Goal: Task Accomplishment & Management: Use online tool/utility

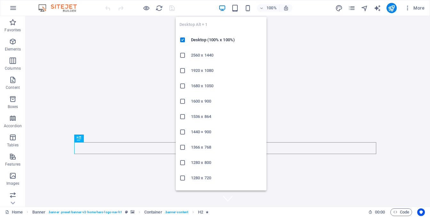
click at [224, 7] on icon "button" at bounding box center [222, 7] width 7 height 7
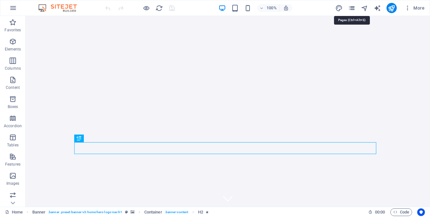
click at [354, 7] on icon "pages" at bounding box center [351, 7] width 7 height 7
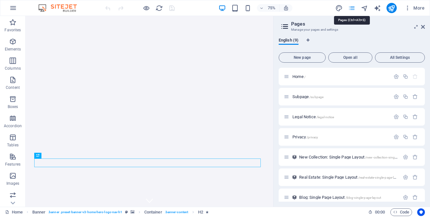
click at [354, 7] on icon "pages" at bounding box center [351, 7] width 7 height 7
click at [14, 27] on span "Favorites" at bounding box center [13, 26] width 26 height 15
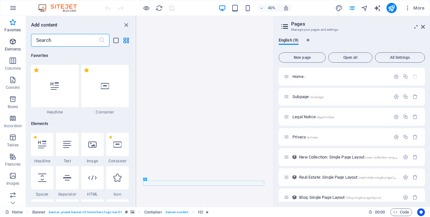
click at [12, 45] on icon "button" at bounding box center [13, 42] width 8 height 8
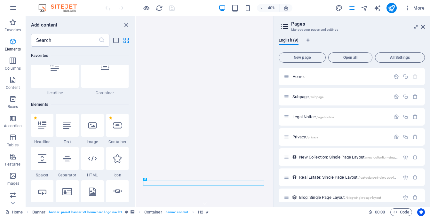
scroll to position [68, 0]
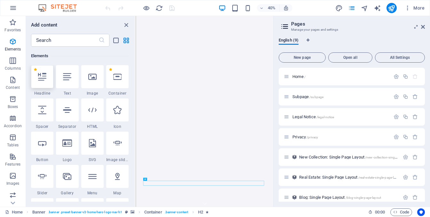
click at [39, 84] on div at bounding box center [42, 76] width 22 height 23
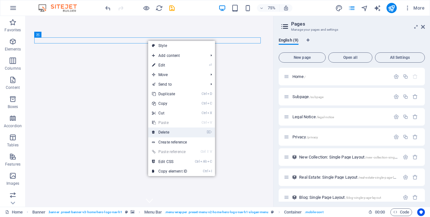
click at [170, 130] on link "⌦ Delete" at bounding box center [169, 133] width 43 height 10
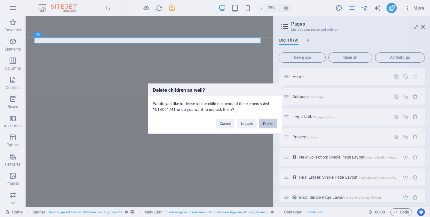
drag, startPoint x: 269, startPoint y: 123, endPoint x: 301, endPoint y: 142, distance: 37.5
click at [269, 123] on button "Delete" at bounding box center [268, 124] width 18 height 10
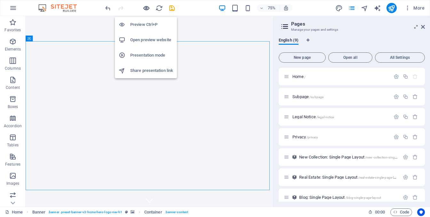
click at [143, 8] on icon "button" at bounding box center [146, 7] width 7 height 7
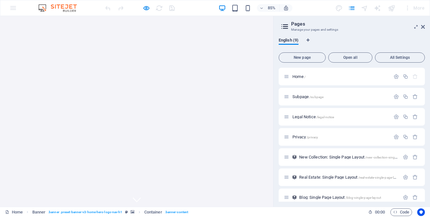
click at [425, 23] on aside "Pages Manage your pages and settings English (9) New page Open all All Settings…" at bounding box center [351, 111] width 157 height 191
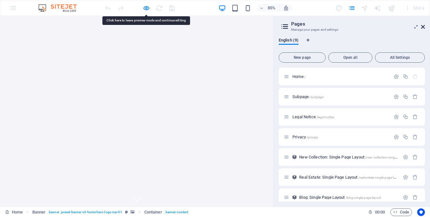
drag, startPoint x: 422, startPoint y: 27, endPoint x: 422, endPoint y: 11, distance: 16.0
click at [422, 27] on icon at bounding box center [423, 26] width 4 height 5
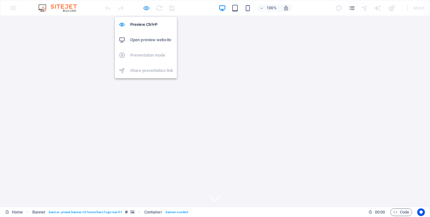
click at [144, 5] on icon "button" at bounding box center [146, 7] width 7 height 7
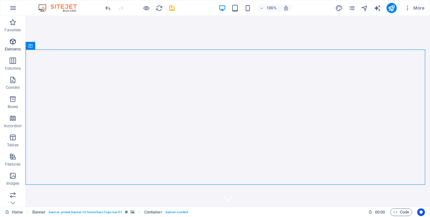
click at [6, 42] on span "Elements" at bounding box center [13, 45] width 26 height 15
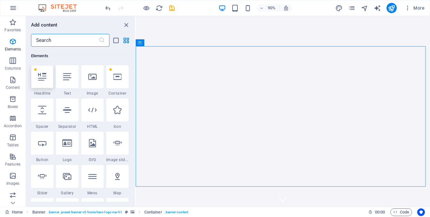
click at [39, 74] on icon at bounding box center [42, 77] width 8 height 8
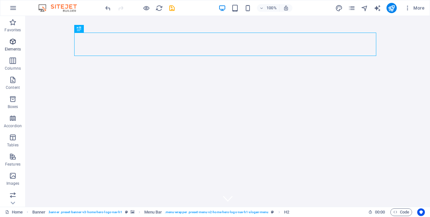
click at [12, 46] on span "Elements" at bounding box center [13, 45] width 26 height 15
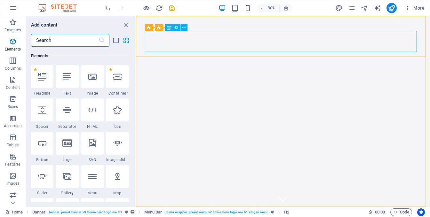
click at [177, 27] on span "H2" at bounding box center [175, 28] width 4 height 4
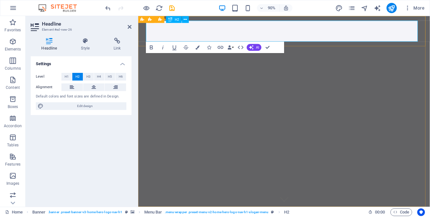
drag, startPoint x: 208, startPoint y: 24, endPoint x: 165, endPoint y: 24, distance: 43.2
drag, startPoint x: 213, startPoint y: 28, endPoint x: 146, endPoint y: 28, distance: 67.2
click at [253, 46] on icon "button" at bounding box center [251, 47] width 4 height 4
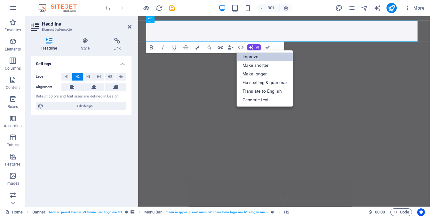
click at [250, 55] on link "Improve" at bounding box center [265, 56] width 56 height 9
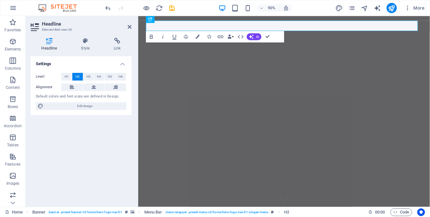
drag, startPoint x: 359, startPoint y: 24, endPoint x: 136, endPoint y: 26, distance: 222.4
click at [252, 37] on icon "button" at bounding box center [251, 37] width 6 height 6
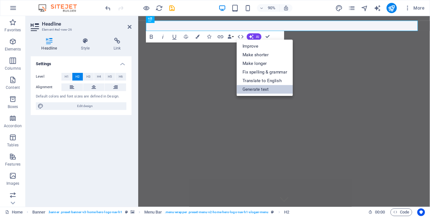
click at [253, 87] on link "Generate text" at bounding box center [265, 89] width 56 height 9
select select "English"
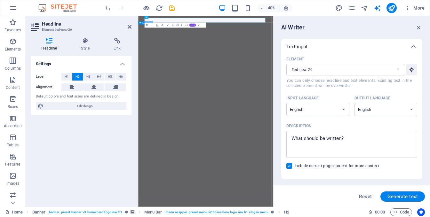
scroll to position [0, 0]
click at [418, 28] on icon "button" at bounding box center [418, 27] width 7 height 7
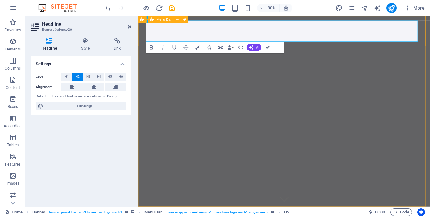
drag, startPoint x: 212, startPoint y: 28, endPoint x: 143, endPoint y: 26, distance: 68.9
click at [231, 47] on icon "button" at bounding box center [230, 47] width 4 height 4
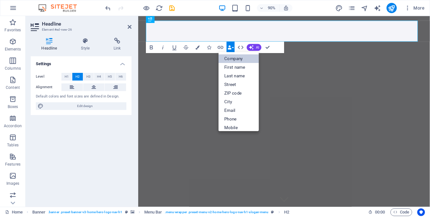
click at [238, 59] on link "Company" at bounding box center [239, 58] width 40 height 9
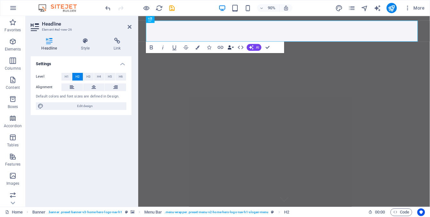
click at [232, 48] on button "Data Bindings" at bounding box center [231, 48] width 8 height 12
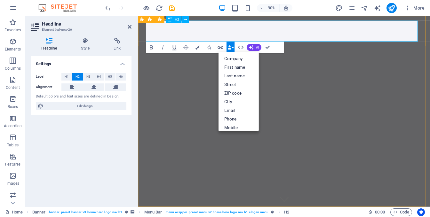
drag, startPoint x: 294, startPoint y: 39, endPoint x: 148, endPoint y: 37, distance: 146.3
click at [200, 47] on button "Colors" at bounding box center [197, 48] width 11 height 12
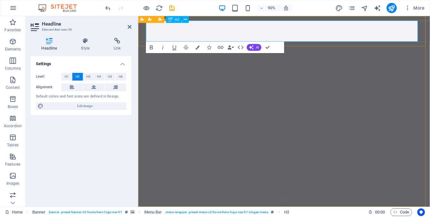
drag, startPoint x: 207, startPoint y: 28, endPoint x: 158, endPoint y: 27, distance: 49.6
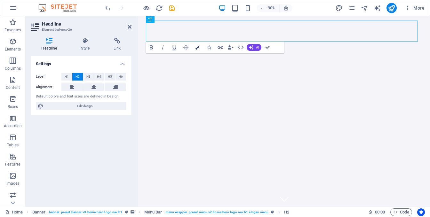
click at [200, 47] on button "Colors" at bounding box center [197, 48] width 11 height 12
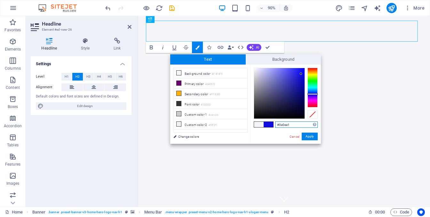
click at [301, 74] on div at bounding box center [279, 93] width 51 height 51
click at [297, 70] on div at bounding box center [279, 93] width 51 height 51
drag, startPoint x: 289, startPoint y: 70, endPoint x: 279, endPoint y: 73, distance: 10.2
click at [287, 71] on div at bounding box center [279, 93] width 51 height 51
click at [279, 73] on div at bounding box center [279, 93] width 51 height 51
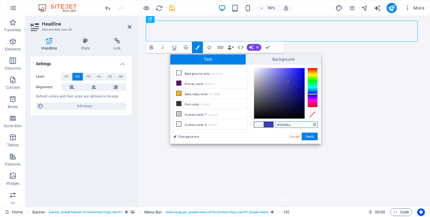
click at [288, 82] on div at bounding box center [279, 93] width 51 height 51
click at [296, 90] on div at bounding box center [279, 93] width 51 height 51
click at [299, 97] on div at bounding box center [279, 93] width 51 height 51
click at [281, 87] on div at bounding box center [279, 93] width 51 height 51
click at [311, 89] on div at bounding box center [313, 88] width 10 height 40
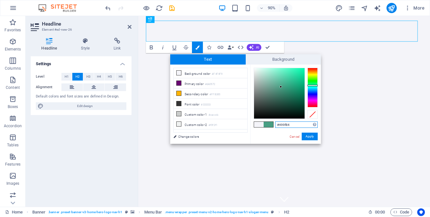
click at [312, 85] on div at bounding box center [313, 88] width 10 height 40
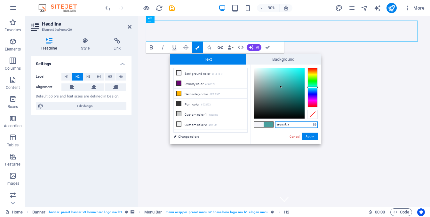
click at [312, 87] on div at bounding box center [313, 88] width 10 height 40
click at [313, 91] on div at bounding box center [313, 88] width 10 height 40
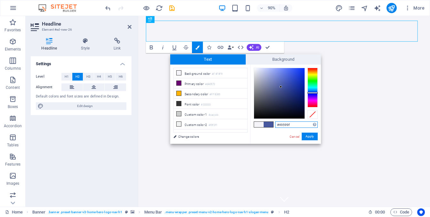
click at [313, 93] on div at bounding box center [313, 88] width 10 height 40
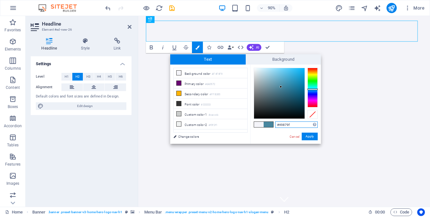
click at [311, 89] on div at bounding box center [313, 88] width 10 height 40
click at [312, 91] on div at bounding box center [313, 88] width 10 height 40
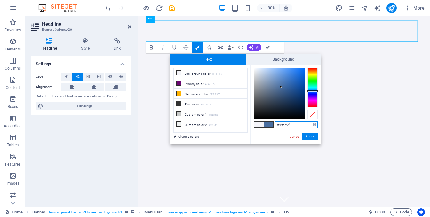
type input "#49839f"
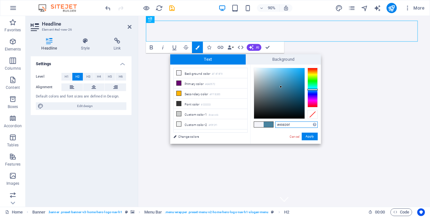
click at [312, 90] on div at bounding box center [313, 88] width 10 height 40
drag, startPoint x: 311, startPoint y: 137, endPoint x: 181, endPoint y: 130, distance: 129.8
click at [311, 137] on button "Apply" at bounding box center [310, 137] width 16 height 8
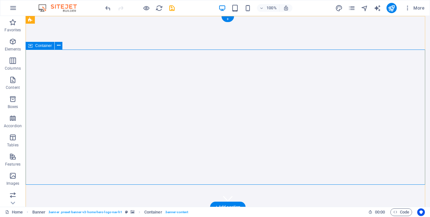
click at [12, 62] on icon "button" at bounding box center [13, 61] width 8 height 8
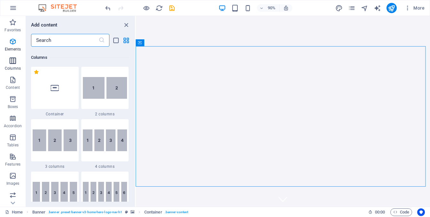
scroll to position [317, 0]
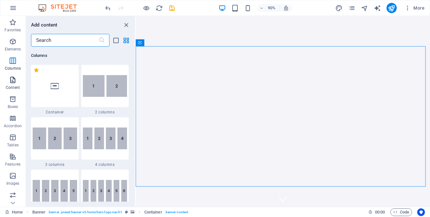
click at [11, 85] on p "Content" at bounding box center [13, 87] width 14 height 5
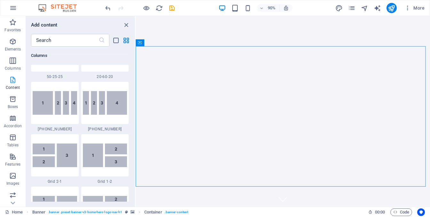
scroll to position [1120, 0]
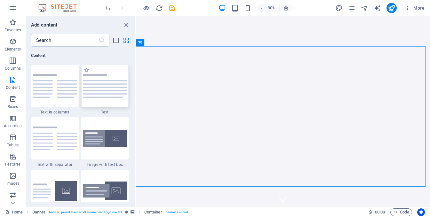
click at [102, 90] on div at bounding box center [105, 86] width 48 height 42
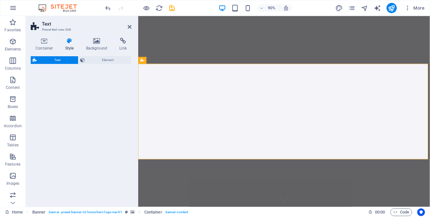
select select "preset-text-v2-default"
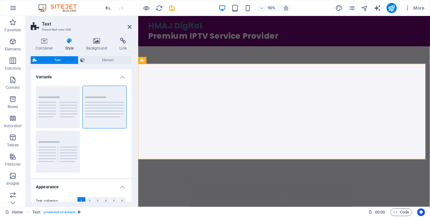
scroll to position [159, 0]
click at [49, 100] on button "Columns" at bounding box center [58, 107] width 44 height 42
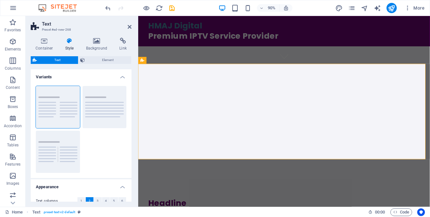
click at [43, 9] on img at bounding box center [61, 8] width 48 height 8
click at [11, 105] on p "Boxes" at bounding box center [13, 106] width 11 height 5
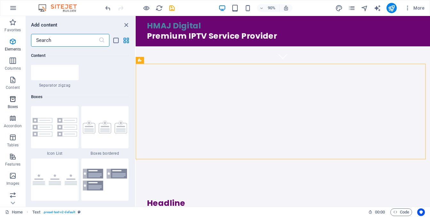
scroll to position [1765, 0]
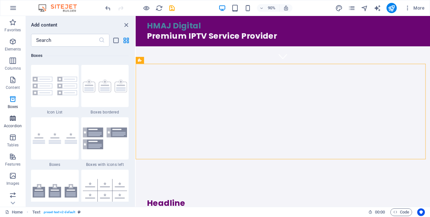
click at [13, 120] on icon "button" at bounding box center [13, 119] width 8 height 8
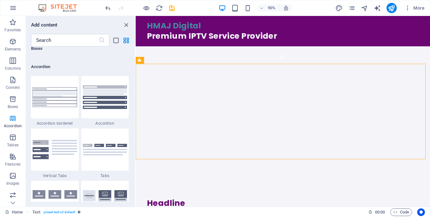
scroll to position [2043, 0]
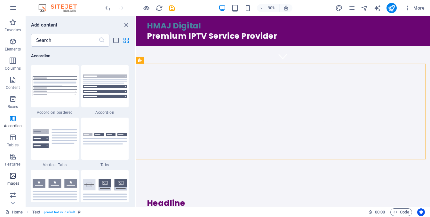
click at [13, 180] on icon "button" at bounding box center [13, 176] width 8 height 8
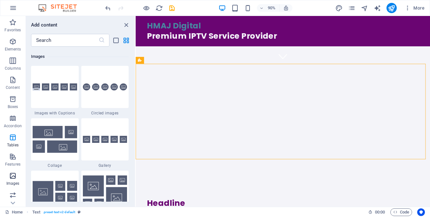
scroll to position [3245, 0]
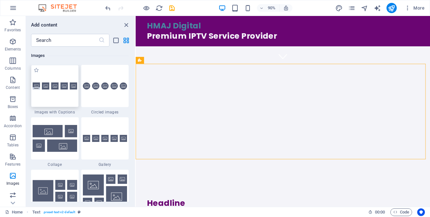
click at [47, 82] on div at bounding box center [55, 86] width 48 height 42
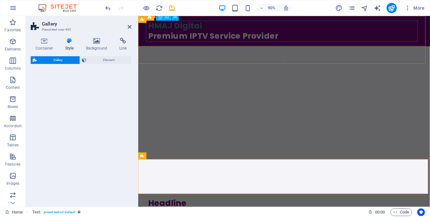
select select "rem"
select select "preset-gallery-v3-captions"
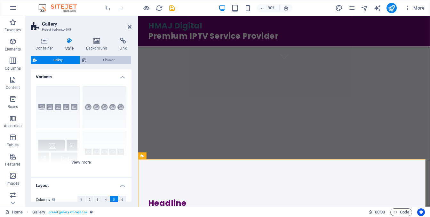
click at [108, 59] on span "Element" at bounding box center [108, 60] width 41 height 8
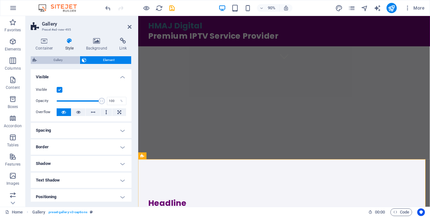
click at [50, 63] on span "Gallery" at bounding box center [58, 60] width 39 height 8
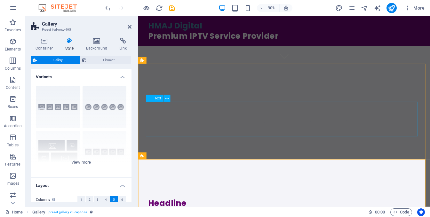
scroll to position [31, 0]
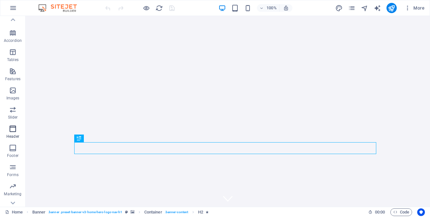
scroll to position [97, 0]
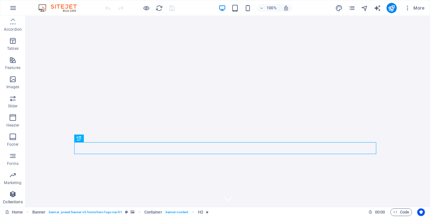
click at [14, 202] on p "Collections" at bounding box center [13, 202] width 20 height 5
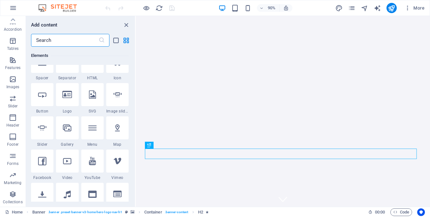
scroll to position [0, 0]
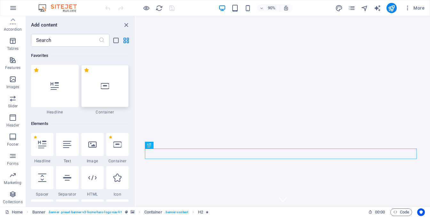
click at [99, 89] on div at bounding box center [105, 86] width 48 height 42
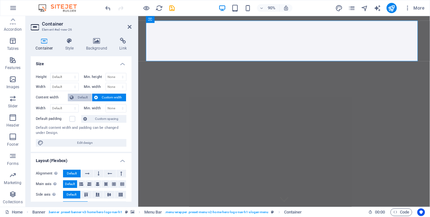
click at [81, 100] on span "Default" at bounding box center [83, 98] width 14 height 8
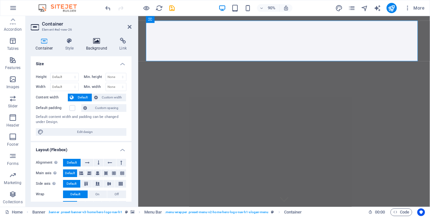
click at [95, 48] on h4 "Background" at bounding box center [98, 44] width 34 height 13
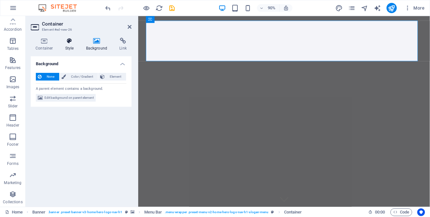
click at [72, 45] on h4 "Style" at bounding box center [70, 44] width 21 height 13
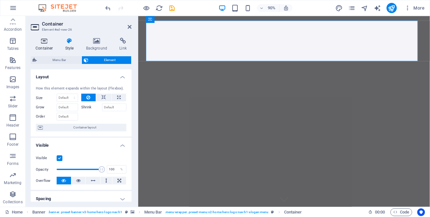
click at [46, 46] on h4 "Container" at bounding box center [46, 44] width 30 height 13
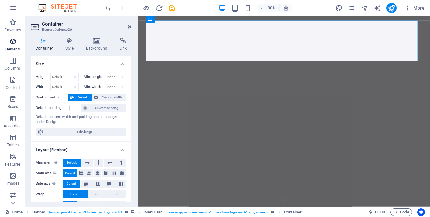
click at [13, 46] on span "Elements" at bounding box center [13, 45] width 26 height 15
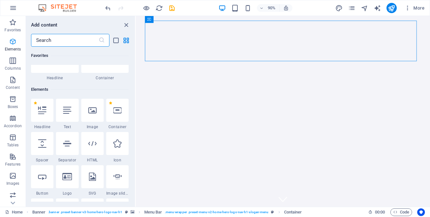
scroll to position [68, 0]
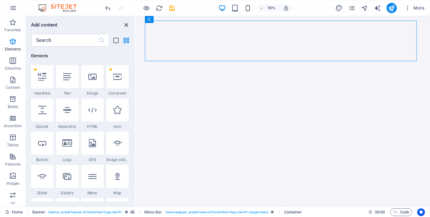
drag, startPoint x: 127, startPoint y: 25, endPoint x: 105, endPoint y: 13, distance: 24.8
click at [127, 25] on icon "close panel" at bounding box center [126, 24] width 7 height 7
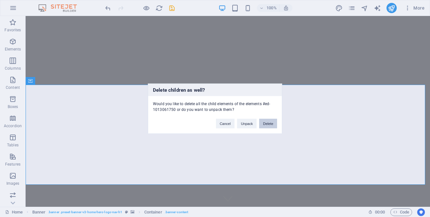
click at [266, 123] on button "Delete" at bounding box center [268, 124] width 18 height 10
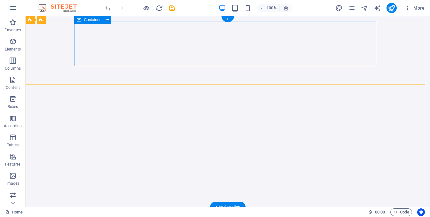
click at [126, 213] on div "HMAJ Digital" at bounding box center [228, 219] width 302 height 13
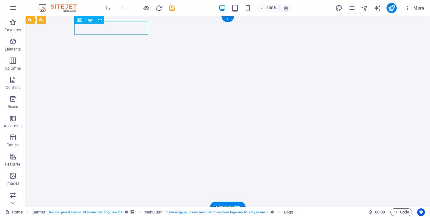
click at [129, 213] on div "HMAJ Digital" at bounding box center [228, 219] width 302 height 13
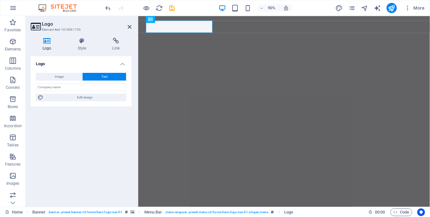
click at [105, 75] on span "Text" at bounding box center [104, 77] width 6 height 8
click at [47, 47] on h4 "Logo" at bounding box center [48, 44] width 35 height 13
click at [73, 65] on h4 "Logo" at bounding box center [81, 62] width 101 height 12
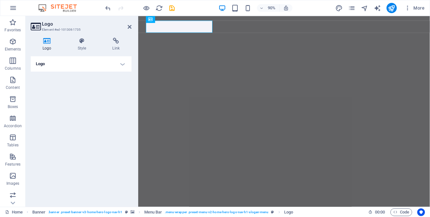
click at [73, 65] on h4 "Logo" at bounding box center [81, 63] width 101 height 15
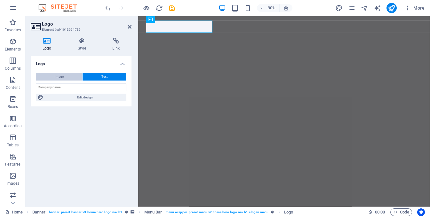
click at [61, 76] on span "Image" at bounding box center [59, 77] width 9 height 8
select select "DISABLED_OPTION_VALUE"
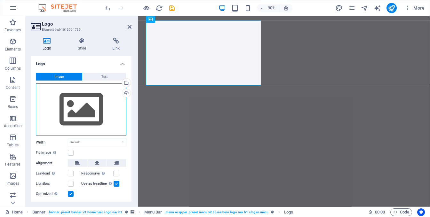
click at [83, 112] on div "Drag files here, click to choose files or select files from Files or our free s…" at bounding box center [81, 110] width 91 height 52
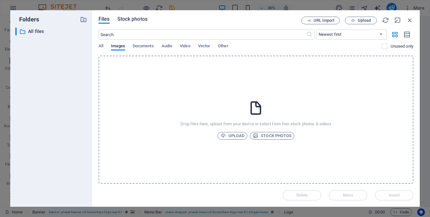
click at [136, 21] on span "Stock photos" at bounding box center [132, 19] width 30 height 8
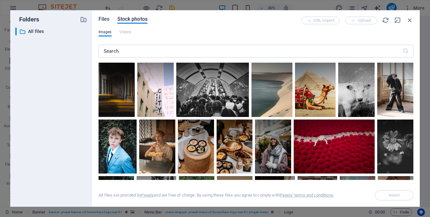
click at [104, 18] on span "Files" at bounding box center [104, 19] width 11 height 8
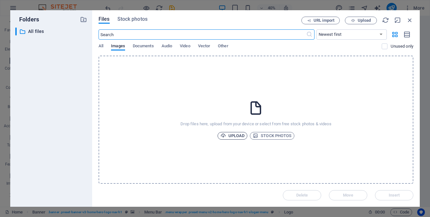
click at [235, 136] on span "Upload" at bounding box center [233, 136] width 24 height 8
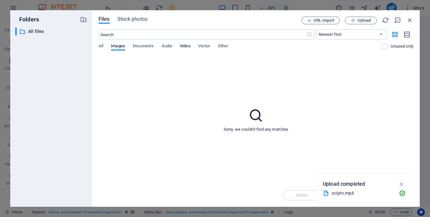
click at [185, 48] on span "Video" at bounding box center [185, 46] width 10 height 9
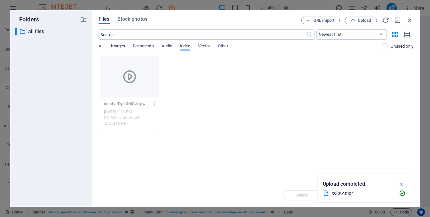
click at [119, 46] on span "Images" at bounding box center [118, 46] width 14 height 9
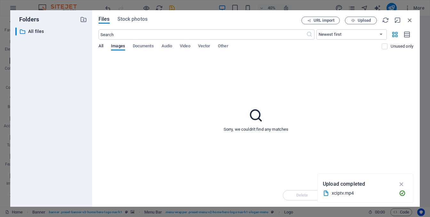
click at [101, 45] on span "All" at bounding box center [101, 46] width 5 height 9
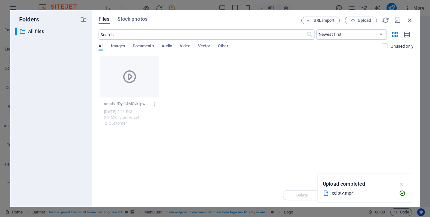
click at [399, 184] on icon "button" at bounding box center [401, 184] width 7 height 7
click at [363, 21] on span "Upload" at bounding box center [364, 21] width 13 height 4
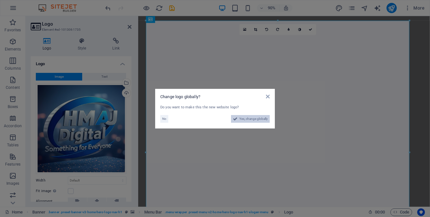
click at [248, 119] on span "Yes, change globally" at bounding box center [253, 119] width 28 height 8
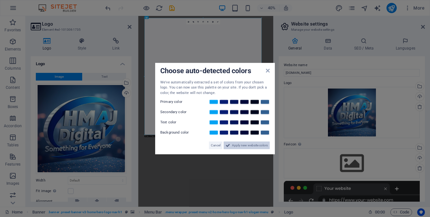
click at [238, 146] on span "Apply new website colors" at bounding box center [250, 146] width 36 height 8
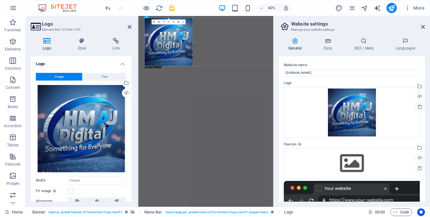
drag, startPoint x: 261, startPoint y: 135, endPoint x: 37, endPoint y: -39, distance: 283.8
type input "376"
select select "px"
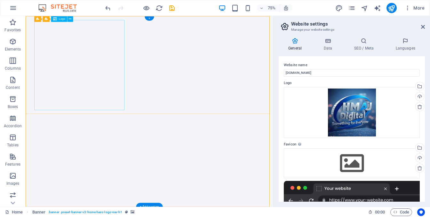
drag, startPoint x: 157, startPoint y: 139, endPoint x: 149, endPoint y: 126, distance: 14.6
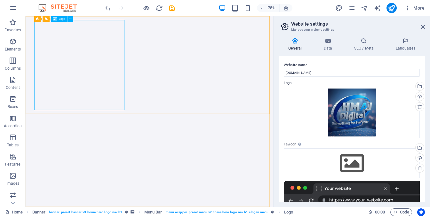
click at [58, 18] on div "Logo" at bounding box center [59, 19] width 16 height 6
drag, startPoint x: 107, startPoint y: 60, endPoint x: 48, endPoint y: 35, distance: 63.8
click at [151, 18] on div "+" at bounding box center [149, 18] width 9 height 4
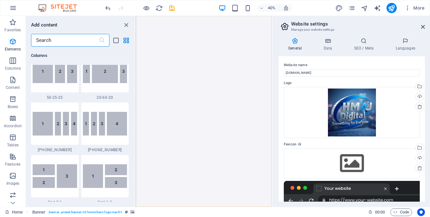
scroll to position [1120, 0]
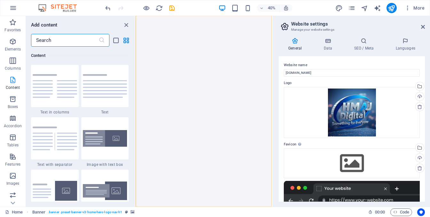
click at [13, 86] on p "Content" at bounding box center [13, 87] width 14 height 5
drag, startPoint x: 125, startPoint y: 24, endPoint x: 241, endPoint y: 31, distance: 116.1
click at [125, 24] on icon "close panel" at bounding box center [126, 24] width 7 height 7
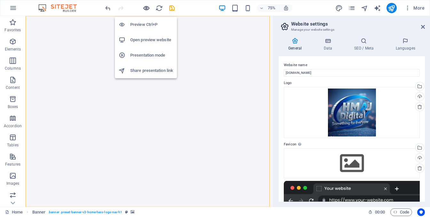
click at [144, 5] on icon "button" at bounding box center [146, 7] width 7 height 7
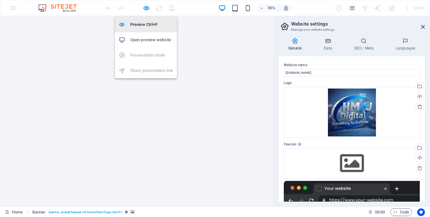
click at [144, 27] on h6 "Preview Ctrl+P" at bounding box center [151, 25] width 43 height 8
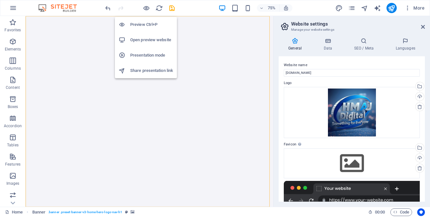
click at [147, 22] on h6 "Preview Ctrl+P" at bounding box center [151, 25] width 43 height 8
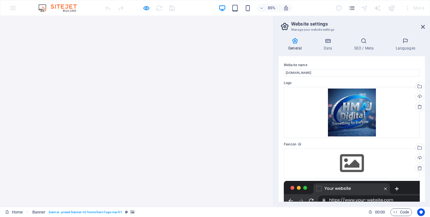
click at [426, 25] on aside "Website settings Manage your website settings General Data SEO / Meta Languages…" at bounding box center [351, 111] width 157 height 191
click at [424, 25] on icon at bounding box center [423, 26] width 4 height 5
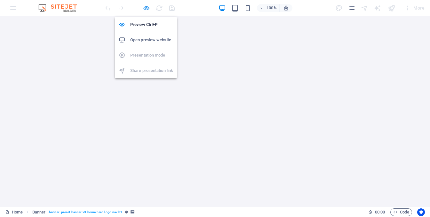
click at [147, 6] on icon "button" at bounding box center [146, 7] width 7 height 7
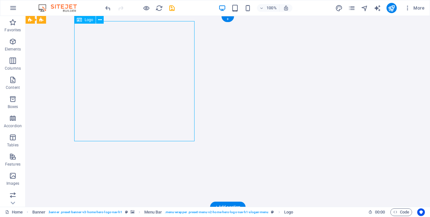
drag, startPoint x: 184, startPoint y: 133, endPoint x: 130, endPoint y: 91, distance: 68.6
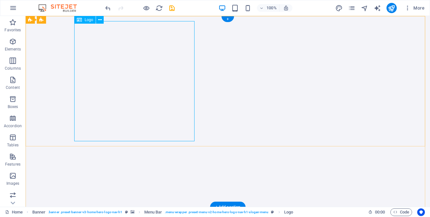
select select "px"
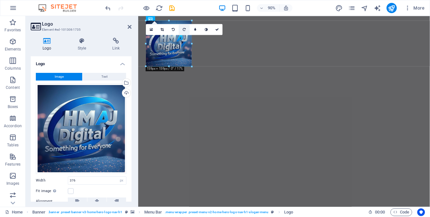
drag, startPoint x: 253, startPoint y: 129, endPoint x: 183, endPoint y: 31, distance: 120.3
type input "159"
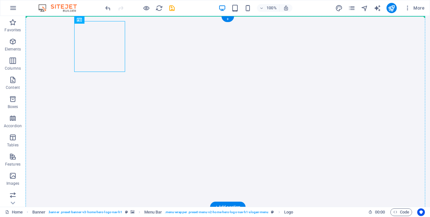
drag, startPoint x: 107, startPoint y: 44, endPoint x: 63, endPoint y: 36, distance: 44.9
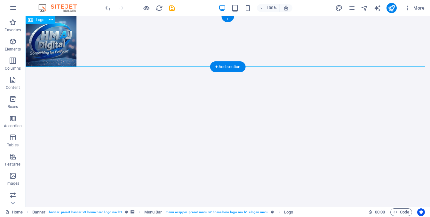
click at [63, 36] on div at bounding box center [228, 41] width 405 height 51
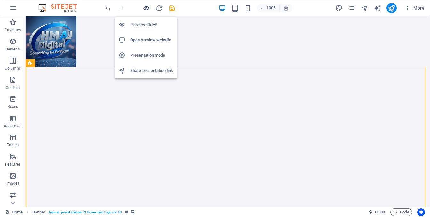
click at [145, 9] on icon "button" at bounding box center [146, 7] width 7 height 7
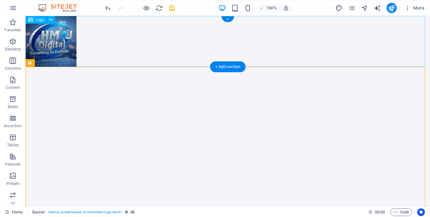
click at [417, 59] on div at bounding box center [228, 41] width 405 height 51
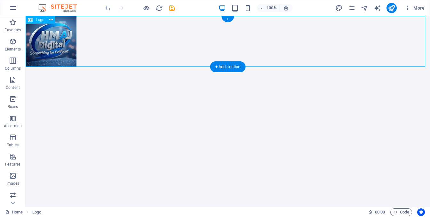
click at [417, 59] on div at bounding box center [228, 41] width 405 height 51
select select "px"
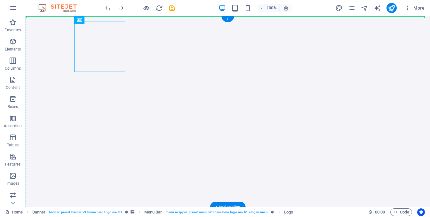
drag, startPoint x: 100, startPoint y: 45, endPoint x: 31, endPoint y: 47, distance: 69.5
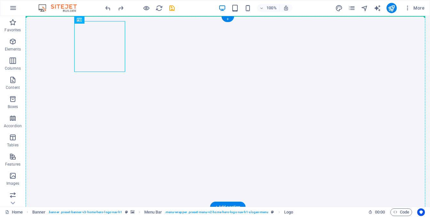
drag, startPoint x: 109, startPoint y: 53, endPoint x: 40, endPoint y: 56, distance: 69.2
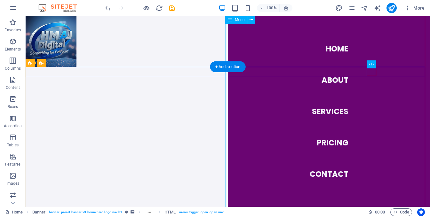
click at [334, 47] on nav "Home About Services Pricing Contact" at bounding box center [329, 111] width 202 height 191
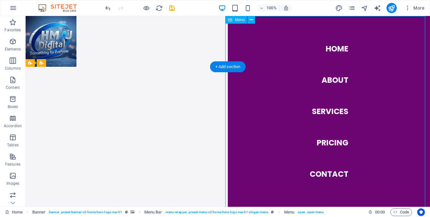
click at [333, 49] on nav "Home About Services Pricing Contact" at bounding box center [329, 111] width 202 height 191
select select
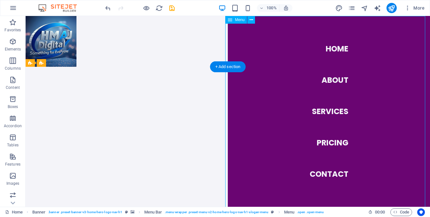
select select
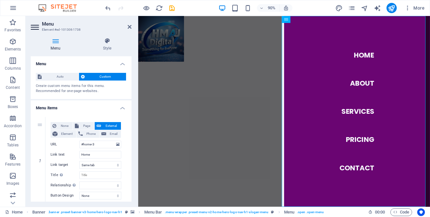
click at [195, 93] on div at bounding box center [300, 173] width 324 height 212
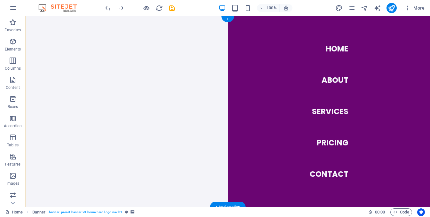
click at [109, 8] on icon "undo" at bounding box center [107, 7] width 7 height 7
click at [122, 8] on icon "redo" at bounding box center [120, 7] width 7 height 7
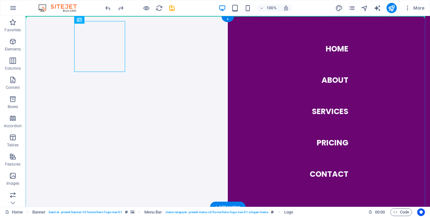
drag, startPoint x: 104, startPoint y: 36, endPoint x: 32, endPoint y: 65, distance: 78.1
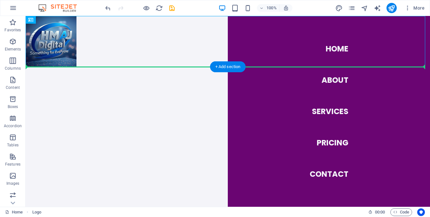
drag, startPoint x: 61, startPoint y: 36, endPoint x: 45, endPoint y: 86, distance: 52.9
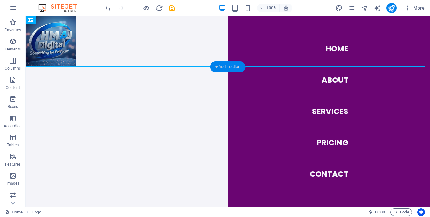
click at [215, 66] on div "+ Add section" at bounding box center [228, 66] width 36 height 11
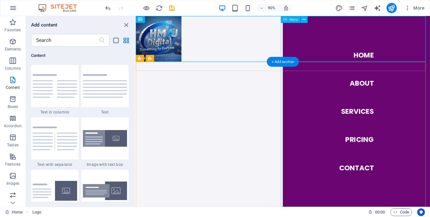
click at [389, 64] on nav "Home About Services Pricing Contact" at bounding box center [381, 122] width 164 height 212
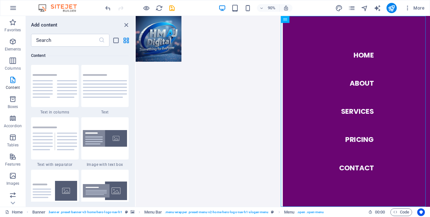
click at [305, 15] on div "90% More" at bounding box center [215, 7] width 430 height 15
click at [303, 19] on icon at bounding box center [303, 19] width 3 height 6
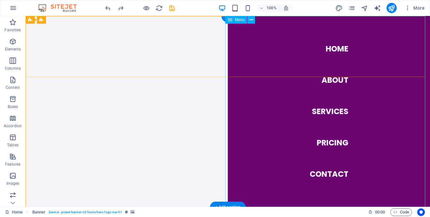
click at [284, 91] on nav "Home About Services Pricing Contact" at bounding box center [329, 111] width 202 height 191
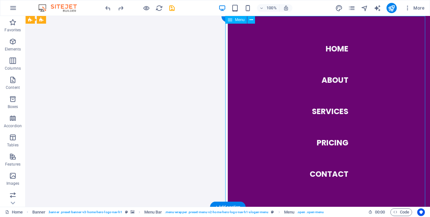
click at [284, 91] on nav "Home About Services Pricing Contact" at bounding box center [329, 111] width 202 height 191
select select
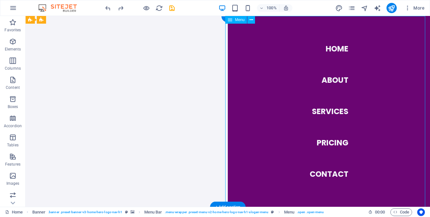
select select
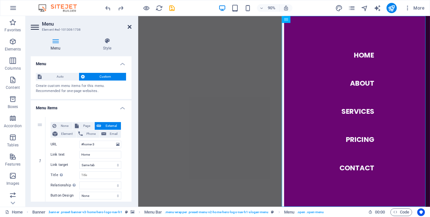
click at [129, 27] on icon at bounding box center [130, 26] width 4 height 5
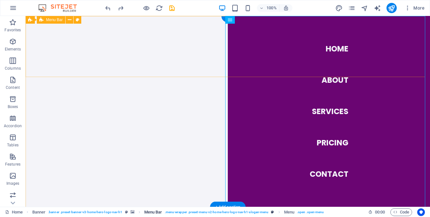
click at [266, 211] on span ". menu-wrapper .preset-menu-v2-home-hero-logo-nav-h1-slogan-menu" at bounding box center [217, 213] width 104 height 8
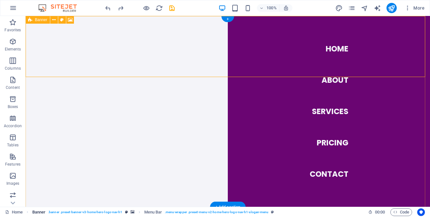
click at [106, 210] on span ". banner .preset-banner-v3-home-hero-logo-nav-h1" at bounding box center [85, 213] width 74 height 8
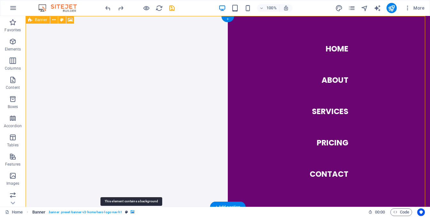
click at [131, 211] on icon "breadcrumb" at bounding box center [133, 213] width 4 height 4
select select "ms"
select select "s"
select select "progressive"
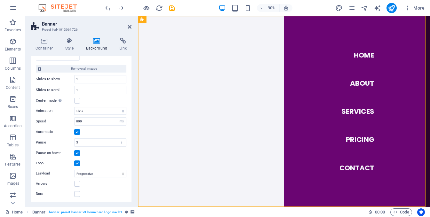
scroll to position [0, 0]
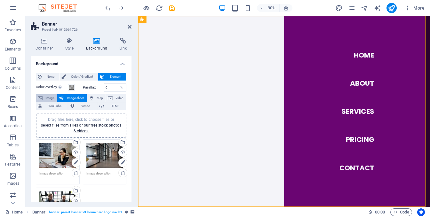
click at [51, 96] on span "Image" at bounding box center [50, 98] width 10 height 8
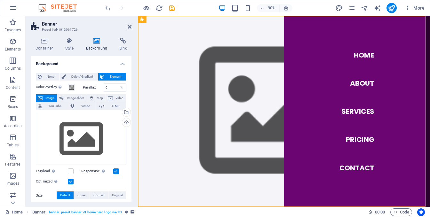
click at [71, 57] on h4 "Background" at bounding box center [81, 62] width 101 height 12
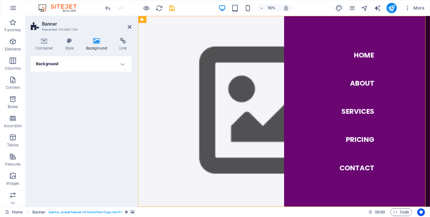
click at [71, 57] on h4 "Background" at bounding box center [81, 63] width 101 height 15
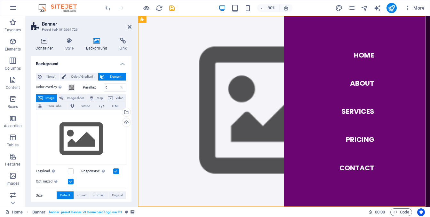
click at [47, 45] on h4 "Container" at bounding box center [46, 44] width 30 height 13
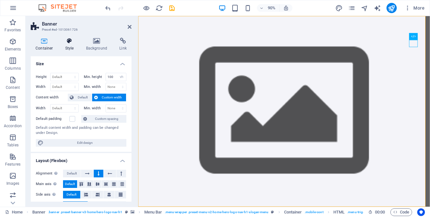
click at [67, 43] on icon at bounding box center [69, 41] width 18 height 6
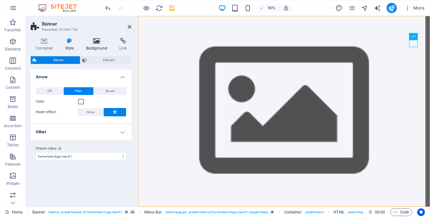
click at [100, 42] on icon at bounding box center [96, 41] width 31 height 6
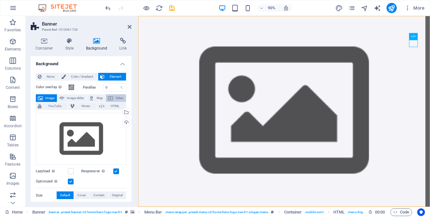
click at [113, 99] on button "Video" at bounding box center [116, 98] width 20 height 8
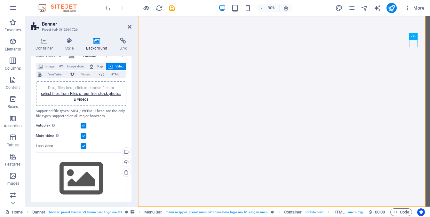
scroll to position [32, 0]
click at [74, 95] on link "select files from Files or our free stock photos & videos" at bounding box center [81, 96] width 80 height 10
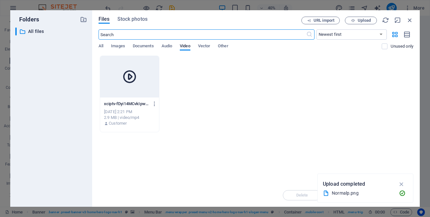
click at [127, 84] on div at bounding box center [129, 77] width 59 height 42
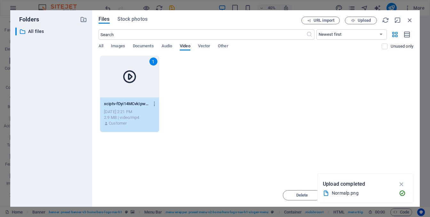
click at [127, 84] on div "1" at bounding box center [129, 77] width 59 height 42
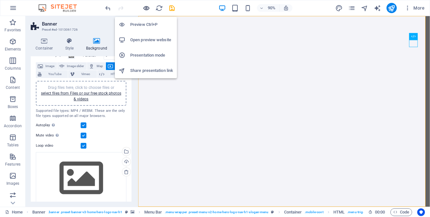
click at [145, 10] on icon "button" at bounding box center [146, 7] width 7 height 7
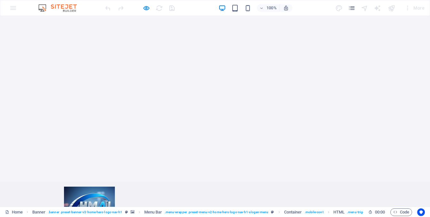
scroll to position [0, 0]
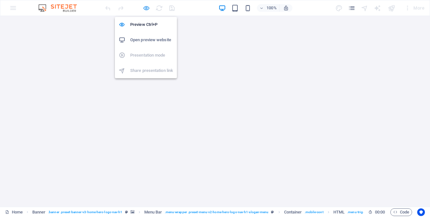
click at [148, 4] on icon "button" at bounding box center [146, 7] width 7 height 7
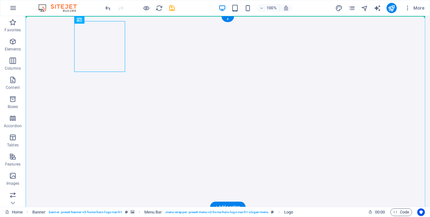
drag, startPoint x: 99, startPoint y: 60, endPoint x: 29, endPoint y: 43, distance: 72.3
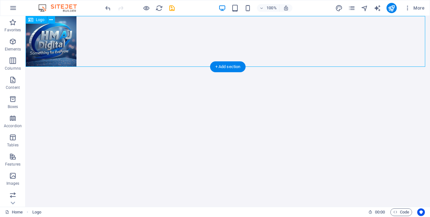
click at [55, 41] on div at bounding box center [228, 41] width 405 height 51
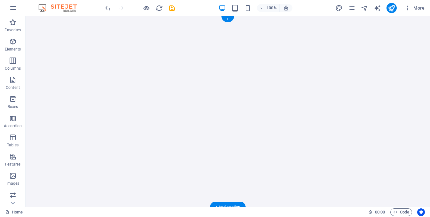
click at [171, 94] on figure at bounding box center [228, 111] width 405 height 191
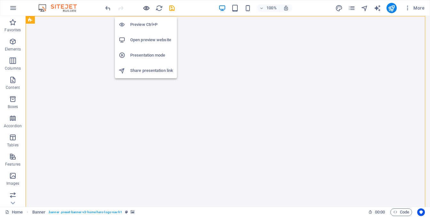
click at [147, 9] on icon "button" at bounding box center [146, 7] width 7 height 7
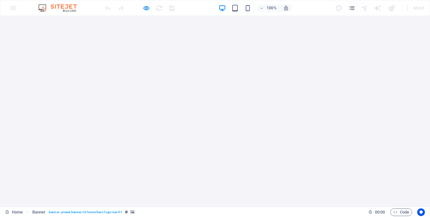
click at [74, 213] on div at bounding box center [69, 217] width 10 height 8
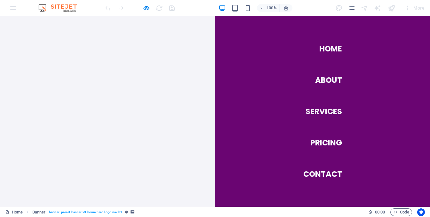
click at [322, 51] on link "Home" at bounding box center [330, 49] width 23 height 18
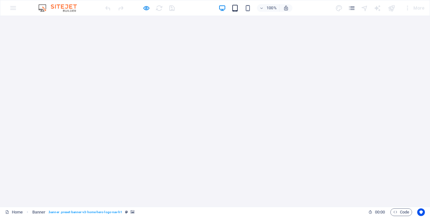
click at [236, 10] on icon "button" at bounding box center [234, 7] width 7 height 7
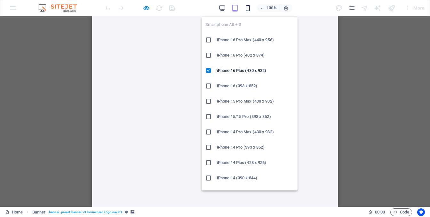
click at [248, 6] on icon "button" at bounding box center [247, 7] width 7 height 7
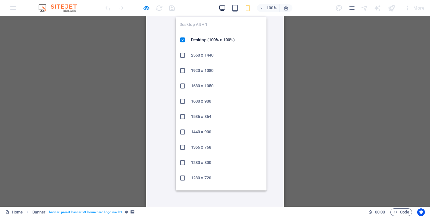
click at [223, 7] on icon "button" at bounding box center [222, 7] width 7 height 7
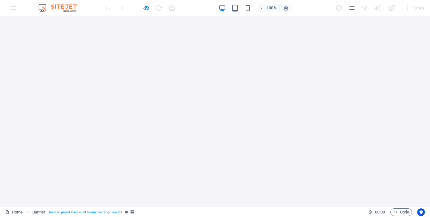
click at [74, 213] on div at bounding box center [69, 217] width 10 height 8
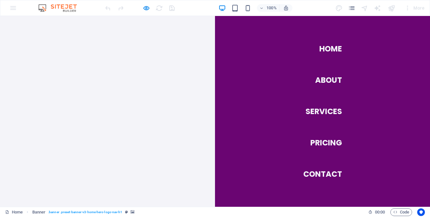
click at [326, 48] on link "Home" at bounding box center [330, 49] width 23 height 18
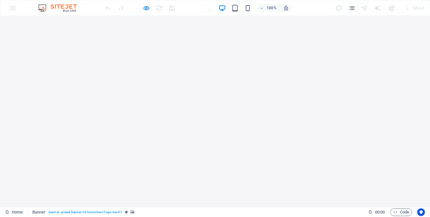
click at [352, 213] on div at bounding box center [215, 217] width 302 height 8
click at [74, 213] on div at bounding box center [69, 217] width 10 height 8
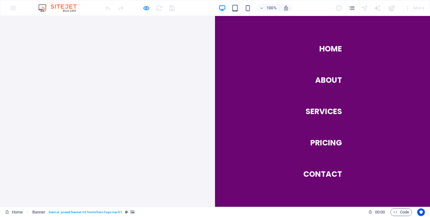
click at [319, 47] on link "Home" at bounding box center [330, 49] width 23 height 18
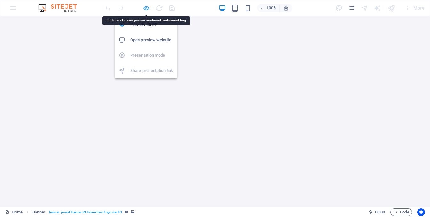
click at [148, 9] on icon "button" at bounding box center [146, 7] width 7 height 7
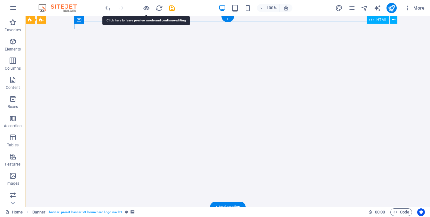
click at [373, 213] on div at bounding box center [228, 217] width 302 height 8
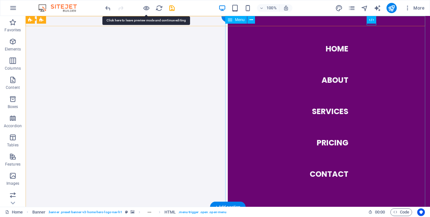
click at [333, 49] on nav "Home About Services Pricing Contact" at bounding box center [329, 111] width 202 height 191
select select
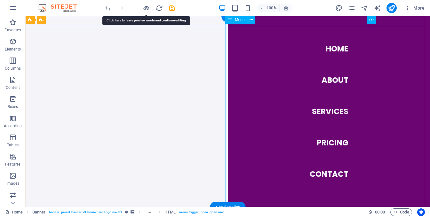
select select
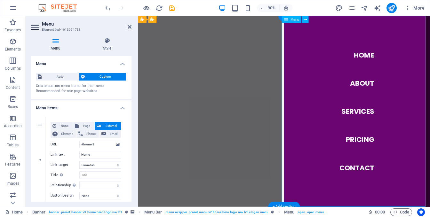
click at [381, 59] on nav "Home About Services Pricing Contact" at bounding box center [382, 122] width 162 height 212
click at [385, 59] on nav "Home About Services Pricing Contact" at bounding box center [382, 122] width 162 height 212
click at [57, 45] on h4 "Menu" at bounding box center [57, 44] width 52 height 13
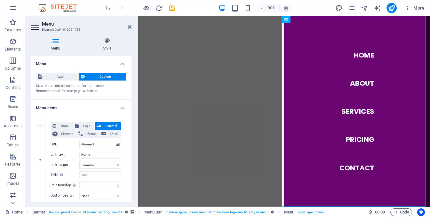
click at [87, 76] on span "Custom" at bounding box center [106, 77] width 38 height 8
click at [380, 60] on nav "Home About Services Pricing Contact" at bounding box center [382, 122] width 162 height 212
click at [294, 20] on span "Menu" at bounding box center [295, 20] width 9 height 4
click at [286, 19] on icon at bounding box center [286, 19] width 4 height 7
click at [413, 20] on button at bounding box center [410, 19] width 7 height 7
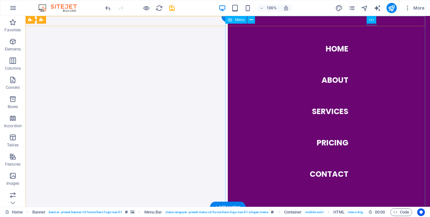
click at [244, 59] on nav "Home About Services Pricing Contact" at bounding box center [329, 111] width 202 height 191
click at [328, 42] on nav "Home About Services Pricing Contact" at bounding box center [329, 111] width 202 height 191
click at [329, 47] on nav "Home About Services Pricing Contact" at bounding box center [329, 111] width 202 height 191
select select
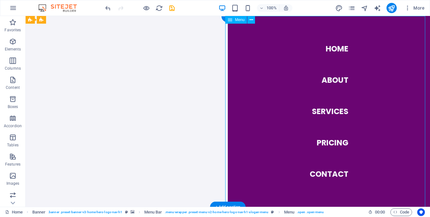
select select
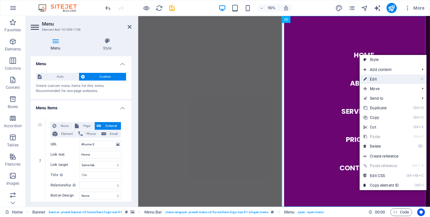
click at [377, 77] on link "⏎ Edit" at bounding box center [381, 80] width 43 height 10
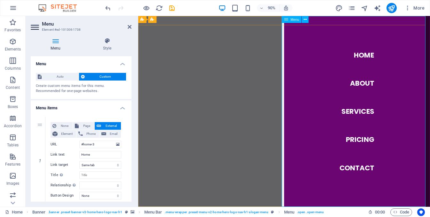
click at [389, 59] on nav "Home About Services Pricing Contact" at bounding box center [382, 122] width 162 height 212
click at [93, 159] on div "None Page External Element Phone Email Page Home Subpage Legal Notice Privacy E…" at bounding box center [86, 155] width 71 height 67
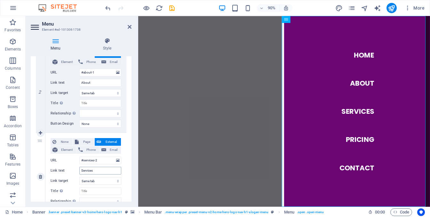
scroll to position [192, 0]
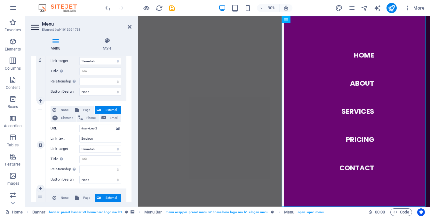
click at [107, 108] on span "External" at bounding box center [111, 110] width 16 height 8
click at [99, 109] on icon at bounding box center [99, 110] width 4 height 8
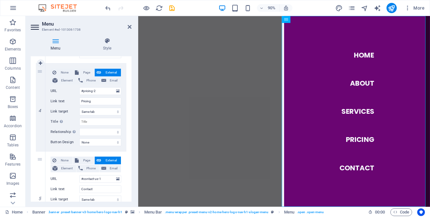
scroll to position [320, 0]
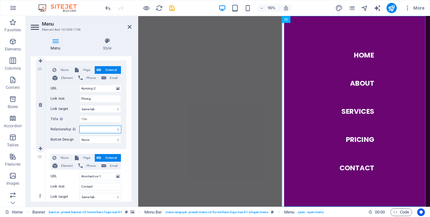
click at [97, 127] on select "alternate author bookmark external help license next nofollow noreferrer noopen…" at bounding box center [100, 130] width 42 height 8
click at [124, 136] on div "None Page External Element Phone Email Page Home Subpage Legal Notice Privacy E…" at bounding box center [85, 105] width 81 height 88
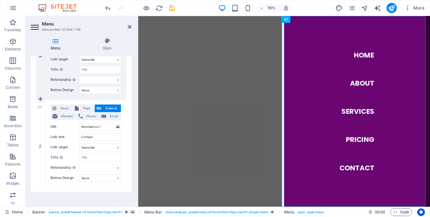
scroll to position [373, 0]
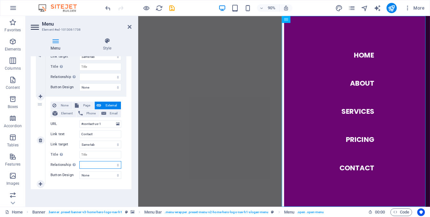
click at [106, 165] on select "alternate author bookmark external help license next nofollow noreferrer noopen…" at bounding box center [100, 165] width 42 height 8
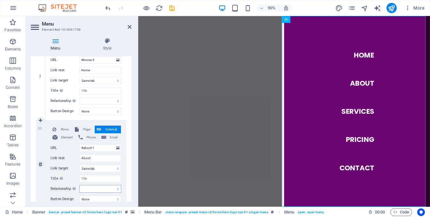
scroll to position [0, 0]
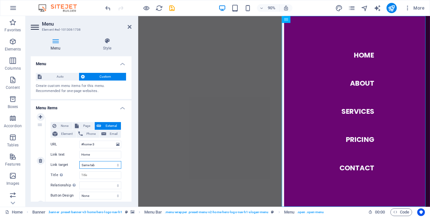
click at [110, 166] on select "New tab Same tab Overlay" at bounding box center [100, 165] width 42 height 8
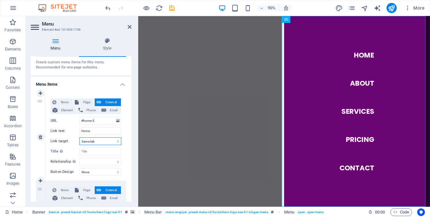
scroll to position [32, 0]
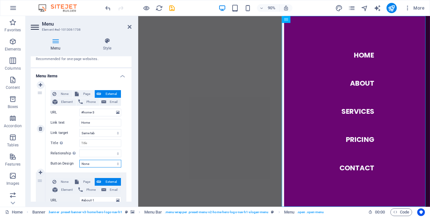
click at [110, 166] on select "None Default Primary Secondary" at bounding box center [100, 164] width 42 height 8
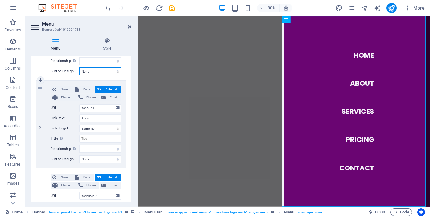
scroll to position [128, 0]
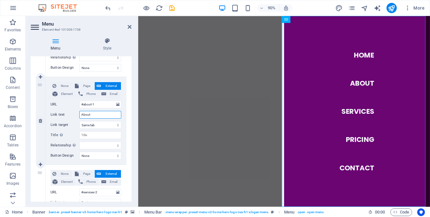
click at [106, 116] on input "About" at bounding box center [100, 115] width 42 height 8
click at [105, 123] on select "New tab Same tab Overlay" at bounding box center [100, 125] width 42 height 8
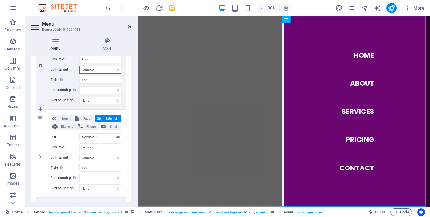
scroll to position [192, 0]
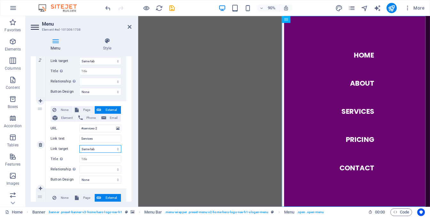
click at [104, 149] on select "New tab Same tab Overlay" at bounding box center [100, 149] width 42 height 8
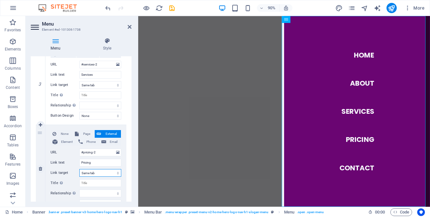
click at [103, 171] on select "New tab Same tab Overlay" at bounding box center [100, 173] width 42 height 8
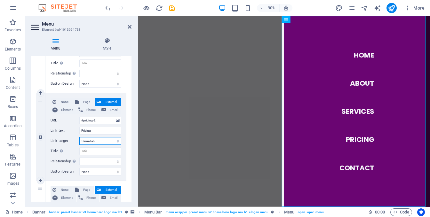
scroll to position [320, 0]
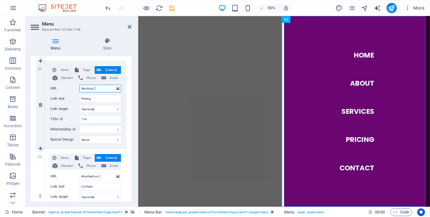
click at [101, 90] on input "#pricing-2" at bounding box center [100, 89] width 42 height 8
click at [112, 89] on input "#pricing-2" at bounding box center [100, 89] width 42 height 8
click at [117, 88] on icon at bounding box center [118, 88] width 4 height 7
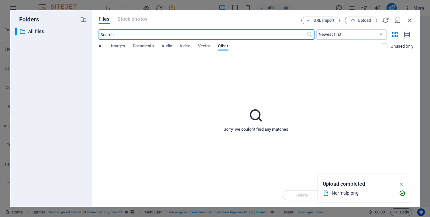
click at [102, 47] on span "All" at bounding box center [101, 46] width 5 height 9
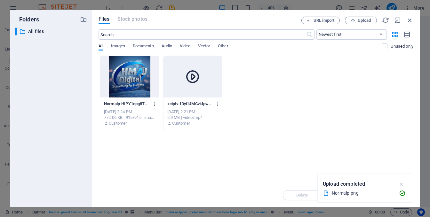
click at [403, 184] on icon "button" at bounding box center [401, 184] width 7 height 7
click at [138, 44] on span "Documents" at bounding box center [143, 46] width 21 height 9
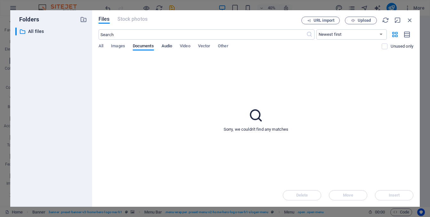
click at [170, 45] on span "Audio" at bounding box center [167, 46] width 11 height 9
click at [187, 45] on span "Video" at bounding box center [185, 46] width 10 height 9
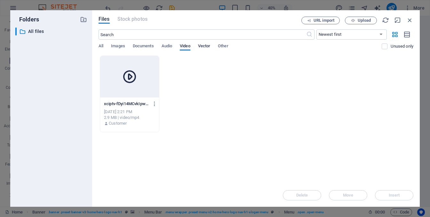
click at [210, 46] on span "Vector" at bounding box center [204, 46] width 12 height 9
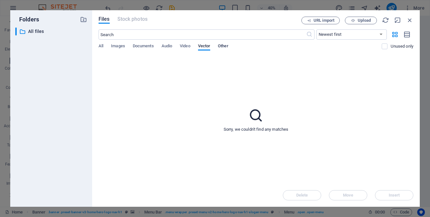
click at [228, 46] on span "Other" at bounding box center [223, 46] width 10 height 9
click at [104, 45] on div "All Images Documents Audio Video Vector Other" at bounding box center [240, 50] width 283 height 12
click at [98, 45] on div "Files Stock photos URL import Upload ​ Newest first Oldest first Name (A-Z) Nam…" at bounding box center [256, 108] width 328 height 197
click at [101, 45] on span "All" at bounding box center [101, 46] width 5 height 9
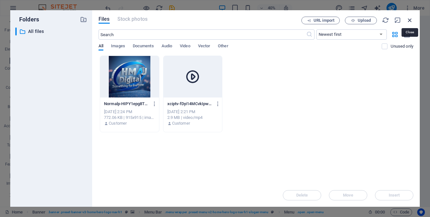
click at [408, 20] on icon "button" at bounding box center [409, 20] width 7 height 7
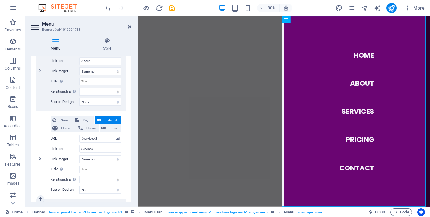
scroll to position [192, 0]
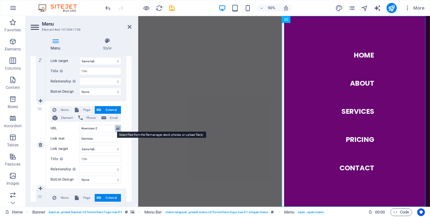
click at [116, 128] on icon at bounding box center [118, 128] width 4 height 7
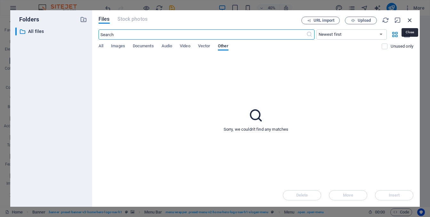
click at [411, 17] on icon "button" at bounding box center [409, 20] width 7 height 7
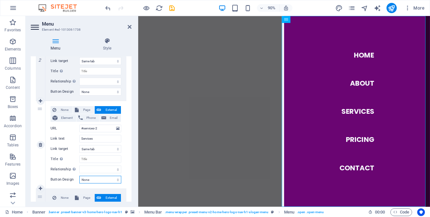
click at [89, 178] on select "None Default Primary Secondary" at bounding box center [100, 180] width 42 height 8
select select "default"
click at [79, 176] on select "None Default Primary Secondary" at bounding box center [100, 180] width 42 height 8
select select
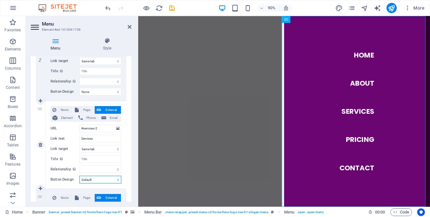
select select
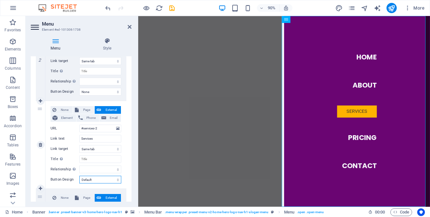
click at [98, 179] on select "None Default Primary Secondary" at bounding box center [100, 180] width 42 height 8
select select "primary"
click at [79, 176] on select "None Default Primary Secondary" at bounding box center [100, 180] width 42 height 8
select select
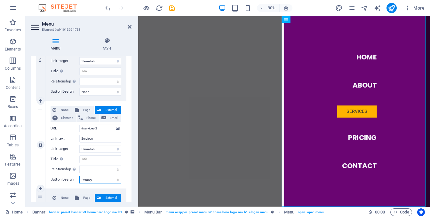
select select
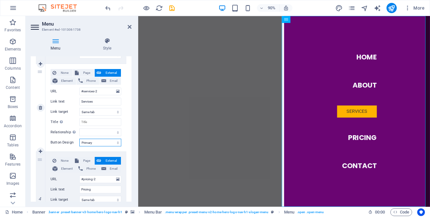
scroll to position [256, 0]
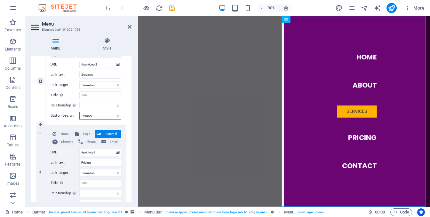
click at [99, 113] on select "None Default Primary Secondary" at bounding box center [100, 116] width 42 height 8
select select "secondary"
click at [79, 112] on select "None Default Primary Secondary" at bounding box center [100, 116] width 42 height 8
select select
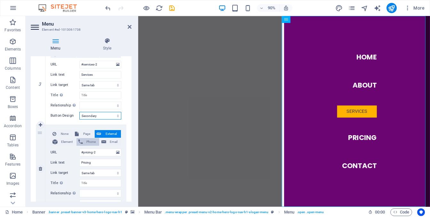
select select
click at [98, 114] on select "None Default Primary Secondary" at bounding box center [100, 116] width 42 height 8
select select "default"
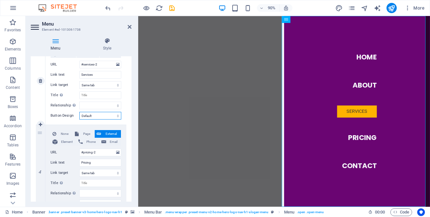
click at [79, 112] on select "None Default Primary Secondary" at bounding box center [100, 116] width 42 height 8
select select
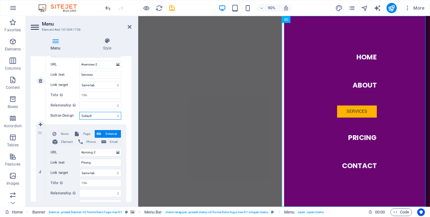
select select
click at [95, 117] on select "None Default Primary Secondary" at bounding box center [100, 116] width 42 height 8
select select
click at [79, 112] on select "None Default Primary Secondary" at bounding box center [100, 116] width 42 height 8
select select
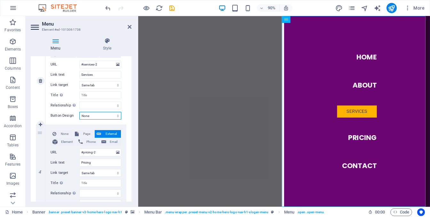
select select
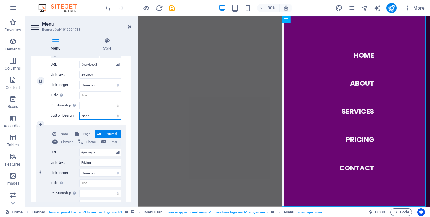
click at [96, 117] on select "None Default Primary Secondary" at bounding box center [100, 116] width 42 height 8
select select "primary"
click at [79, 112] on select "None Default Primary Secondary" at bounding box center [100, 116] width 42 height 8
select select
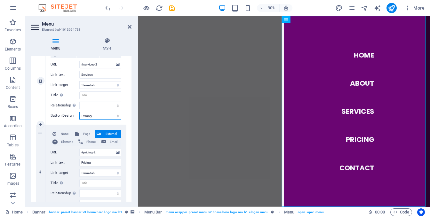
select select
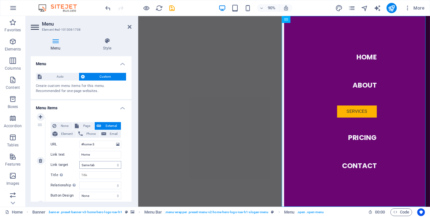
scroll to position [32, 0]
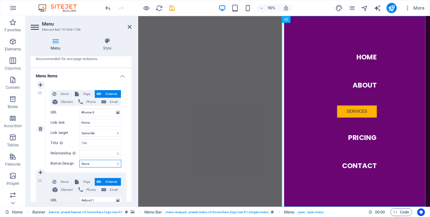
click at [90, 162] on select "None Default Primary Secondary" at bounding box center [100, 164] width 42 height 8
select select "primary"
click at [79, 160] on select "None Default Primary Secondary" at bounding box center [100, 164] width 42 height 8
select select
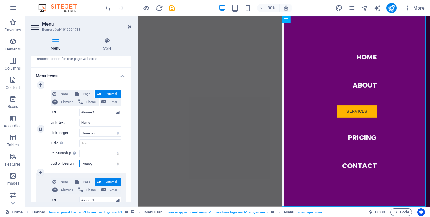
select select
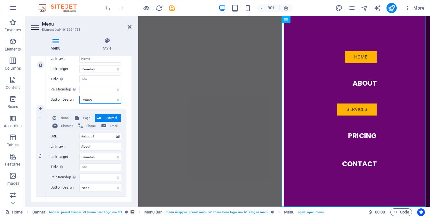
scroll to position [160, 0]
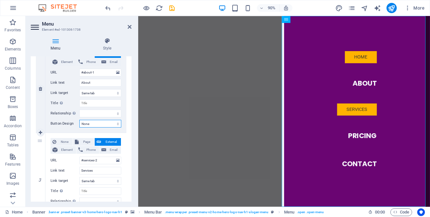
click at [96, 122] on select "None Default Primary Secondary" at bounding box center [100, 124] width 42 height 8
select select "primary"
click at [79, 120] on select "None Default Primary Secondary" at bounding box center [100, 124] width 42 height 8
select select
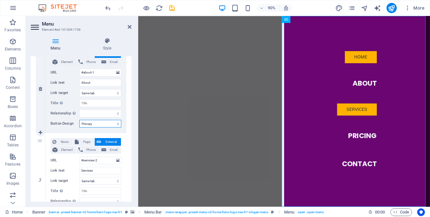
select select
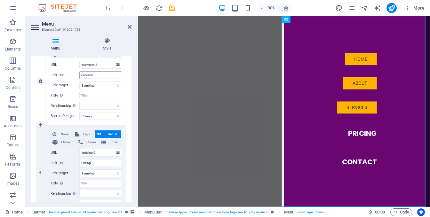
scroll to position [256, 0]
click at [97, 173] on select "New tab Same tab Overlay" at bounding box center [100, 173] width 42 height 8
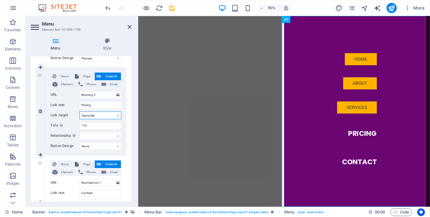
scroll to position [352, 0]
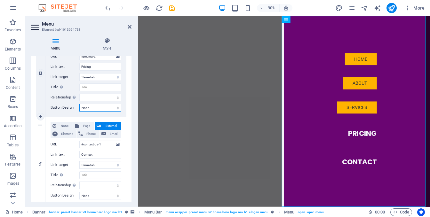
click at [85, 109] on select "None Default Primary Secondary" at bounding box center [100, 108] width 42 height 8
select select "primary"
click at [79, 104] on select "None Default Primary Secondary" at bounding box center [100, 108] width 42 height 8
select select
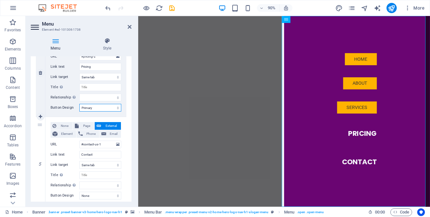
select select
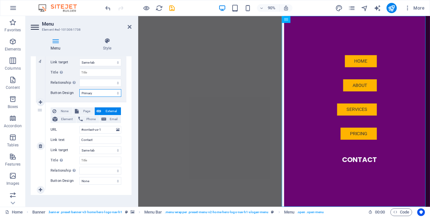
scroll to position [373, 0]
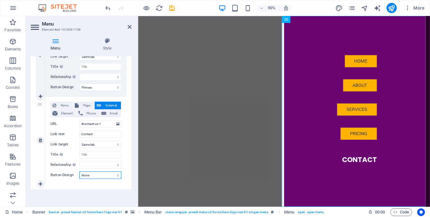
click at [93, 174] on select "None Default Primary Secondary" at bounding box center [100, 176] width 42 height 8
select select "secondary"
click at [79, 172] on select "None Default Primary Secondary" at bounding box center [100, 176] width 42 height 8
select select
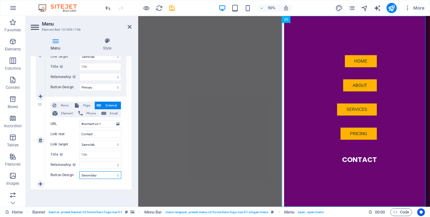
select select
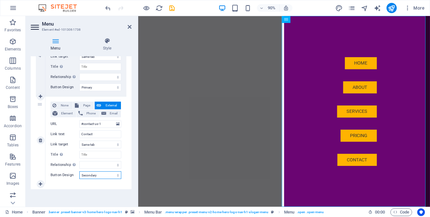
click at [95, 174] on select "None Default Primary Secondary" at bounding box center [100, 176] width 42 height 8
select select "default"
click at [79, 172] on select "None Default Primary Secondary" at bounding box center [100, 176] width 42 height 8
select select
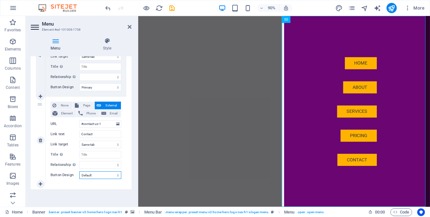
select select
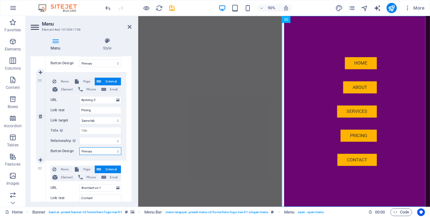
click at [95, 151] on select "None Default Primary Secondary" at bounding box center [100, 152] width 42 height 8
select select "default"
click at [79, 148] on select "None Default Primary Secondary" at bounding box center [100, 152] width 42 height 8
select select
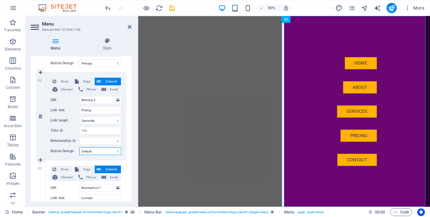
select select
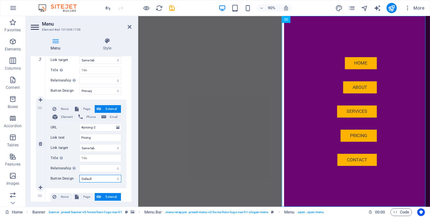
scroll to position [245, 0]
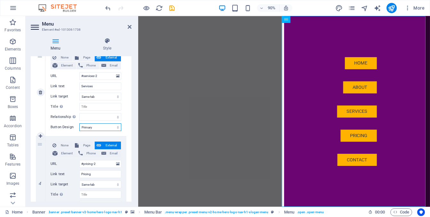
click at [92, 128] on select "None Default Primary Secondary" at bounding box center [100, 128] width 42 height 8
select select "default"
click at [79, 124] on select "None Default Primary Secondary" at bounding box center [100, 128] width 42 height 8
select select
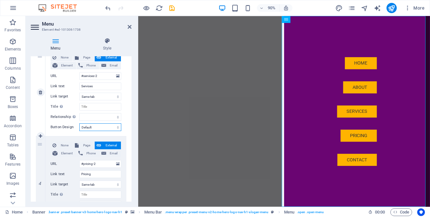
select select
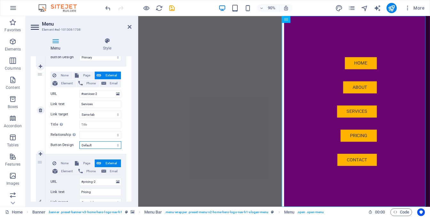
scroll to position [181, 0]
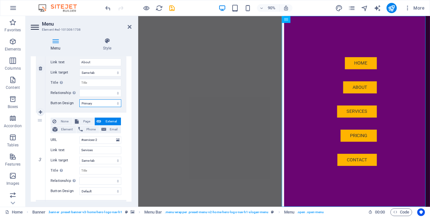
click at [94, 105] on select "None Default Primary Secondary" at bounding box center [100, 104] width 42 height 8
select select "default"
click at [79, 100] on select "None Default Primary Secondary" at bounding box center [100, 104] width 42 height 8
select select
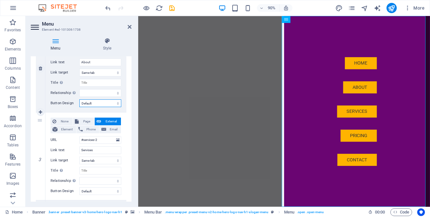
select select
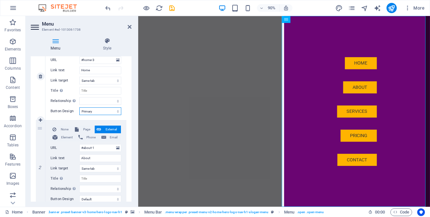
click at [101, 113] on select "None Default Primary Secondary" at bounding box center [100, 112] width 42 height 8
select select "default"
click at [79, 108] on select "None Default Primary Secondary" at bounding box center [100, 112] width 42 height 8
select select
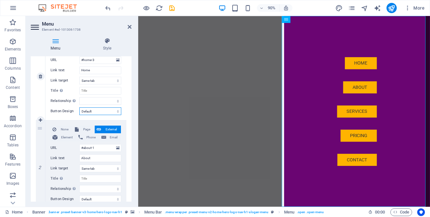
select select
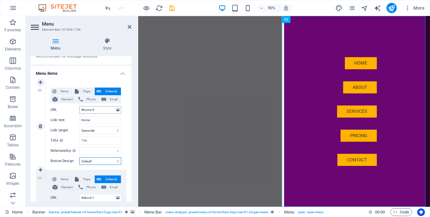
scroll to position [64, 0]
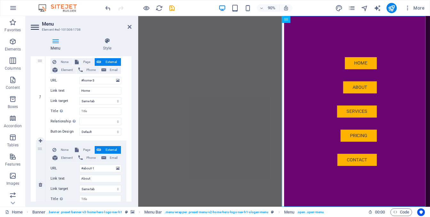
click at [39, 150] on div "2" at bounding box center [41, 185] width 10 height 88
click at [40, 60] on div "1" at bounding box center [41, 97] width 10 height 88
drag, startPoint x: 40, startPoint y: 60, endPoint x: 33, endPoint y: 61, distance: 7.1
click at [108, 44] on icon at bounding box center [107, 41] width 49 height 6
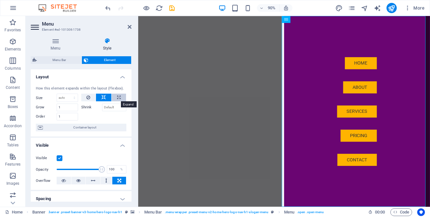
click at [119, 96] on icon at bounding box center [119, 98] width 4 height 8
type input "100"
select select "%"
click at [103, 97] on icon at bounding box center [103, 98] width 4 height 8
select select "DISABLED_OPTION_VALUE"
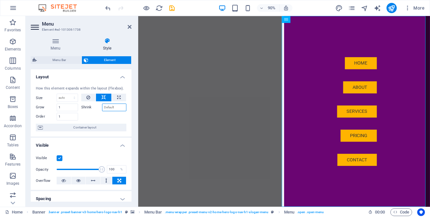
click at [107, 107] on input "Shrink" at bounding box center [114, 108] width 25 height 8
click at [89, 107] on label "Shrink" at bounding box center [91, 108] width 21 height 8
click at [102, 107] on input "Shrink" at bounding box center [114, 108] width 25 height 8
click at [86, 126] on span "Container layout" at bounding box center [85, 128] width 80 height 8
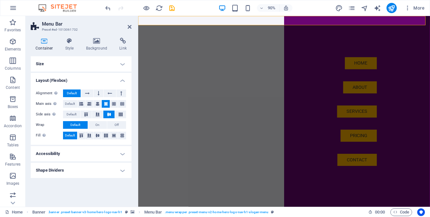
click at [123, 79] on h4 "Layout (Flexbox)" at bounding box center [81, 79] width 101 height 12
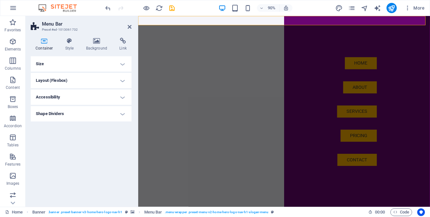
click at [123, 64] on h4 "Size" at bounding box center [81, 63] width 101 height 15
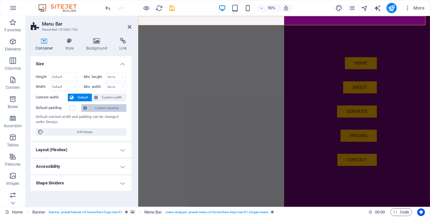
click at [112, 106] on span "Custom spacing" at bounding box center [107, 108] width 36 height 8
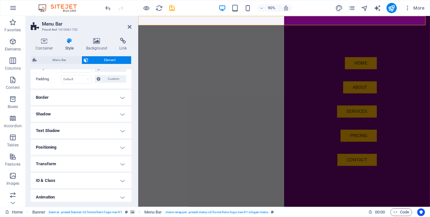
scroll to position [42, 0]
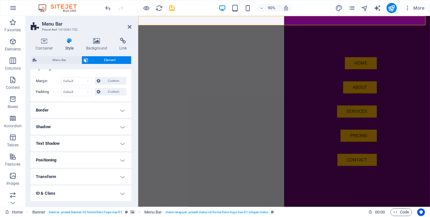
click at [67, 131] on h4 "Shadow" at bounding box center [81, 126] width 101 height 15
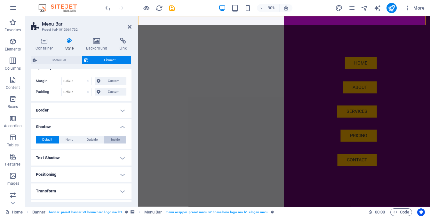
click at [109, 140] on button "Inside" at bounding box center [115, 140] width 22 height 8
type input "2"
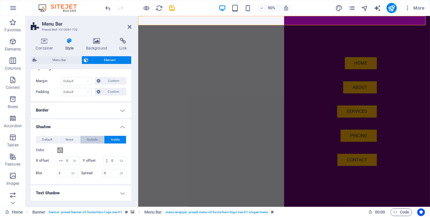
click at [87, 139] on span "Outside" at bounding box center [92, 140] width 11 height 8
click at [71, 140] on span "None" at bounding box center [70, 140] width 8 height 8
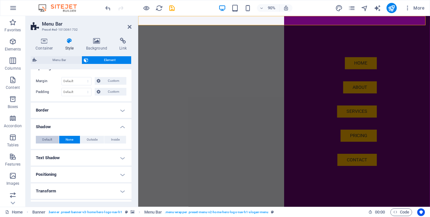
click at [50, 139] on span "Default" at bounding box center [47, 140] width 10 height 8
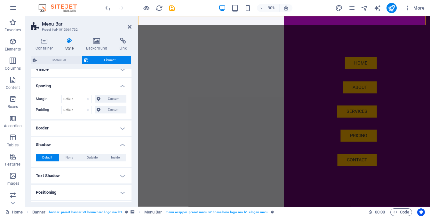
scroll to position [0, 0]
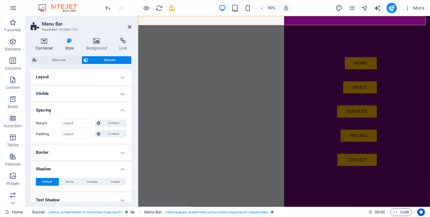
click at [44, 41] on icon at bounding box center [44, 41] width 27 height 6
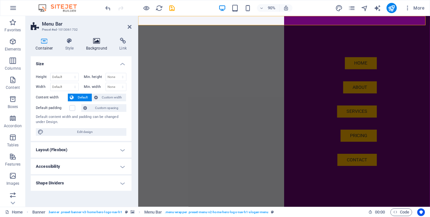
click at [99, 43] on icon at bounding box center [96, 41] width 31 height 6
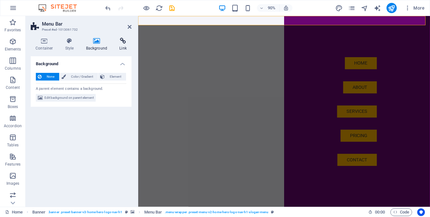
click at [125, 45] on h4 "Link" at bounding box center [123, 44] width 17 height 13
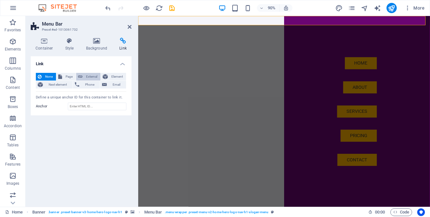
click at [92, 76] on span "External" at bounding box center [91, 77] width 14 height 8
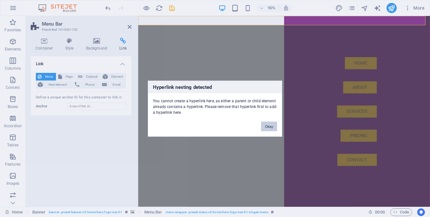
click at [267, 123] on button "Okay" at bounding box center [269, 127] width 16 height 10
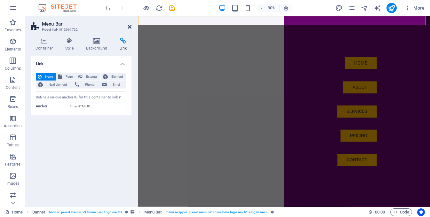
click at [130, 26] on icon at bounding box center [130, 26] width 4 height 5
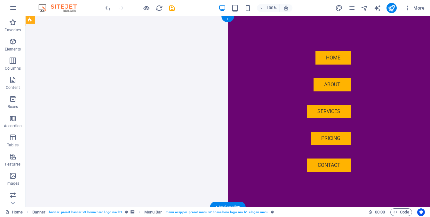
click at [159, 86] on figure at bounding box center [228, 111] width 405 height 191
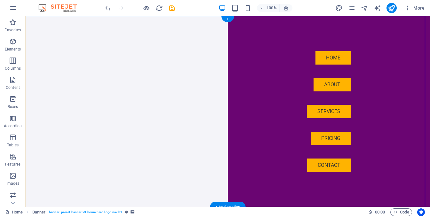
click at [158, 84] on figure at bounding box center [228, 111] width 405 height 191
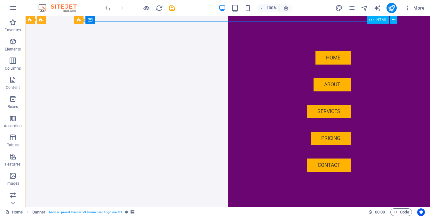
click at [368, 22] on div "HTML" at bounding box center [378, 20] width 23 height 8
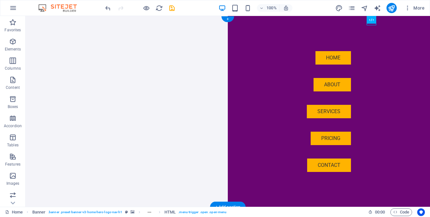
click at [158, 78] on figure at bounding box center [228, 111] width 405 height 191
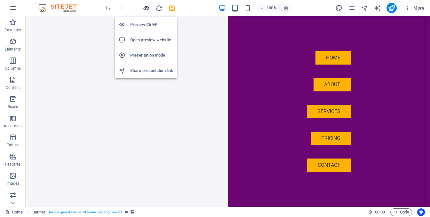
click at [147, 8] on icon "button" at bounding box center [146, 7] width 7 height 7
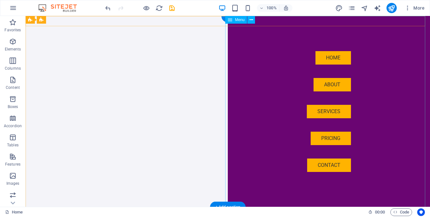
click at [392, 28] on nav "Home About Services Pricing Contact" at bounding box center [329, 111] width 202 height 191
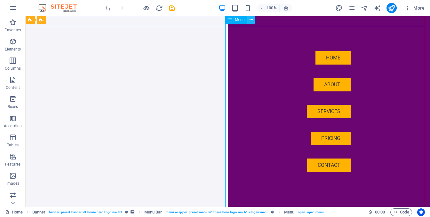
click at [253, 21] on icon at bounding box center [252, 20] width 4 height 7
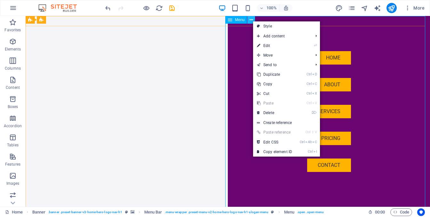
click at [252, 20] on icon at bounding box center [252, 20] width 4 height 7
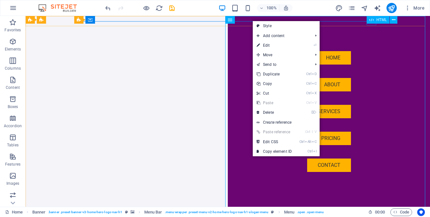
click at [372, 21] on icon at bounding box center [371, 20] width 4 height 8
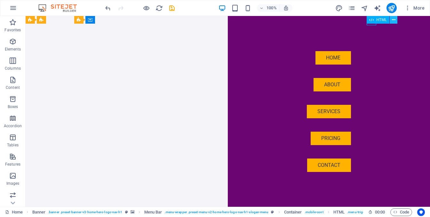
click at [393, 21] on icon at bounding box center [394, 20] width 4 height 7
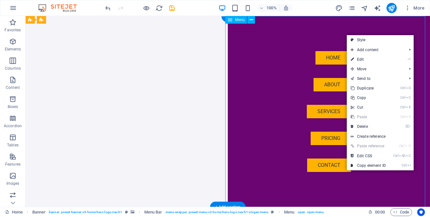
click at [414, 35] on nav "Home About Services Pricing Contact" at bounding box center [329, 111] width 202 height 191
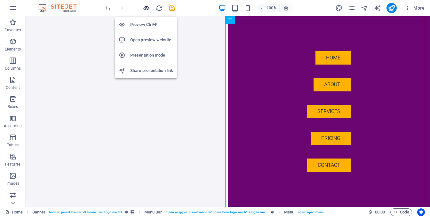
click at [147, 7] on icon "button" at bounding box center [146, 7] width 7 height 7
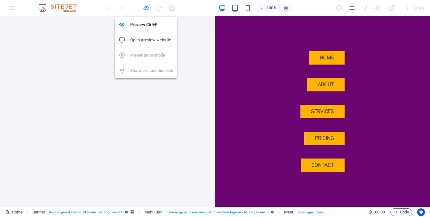
click at [147, 7] on icon "button" at bounding box center [146, 7] width 7 height 7
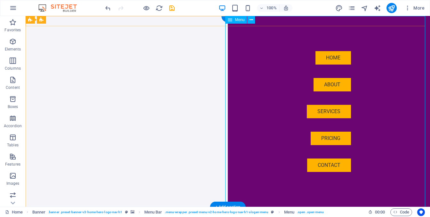
click at [250, 117] on nav "Home About Services Pricing Contact" at bounding box center [329, 111] width 202 height 191
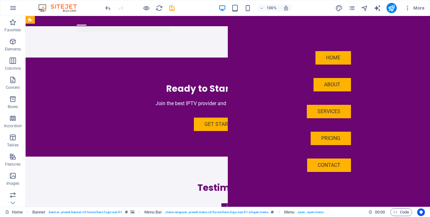
scroll to position [1184, 0]
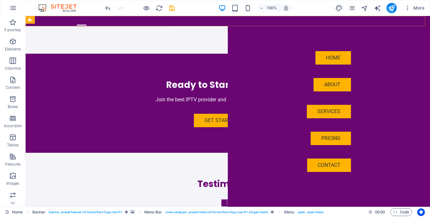
click at [360, 33] on nav "Home About Services Pricing Contact" at bounding box center [329, 111] width 202 height 191
click at [406, 9] on icon "button" at bounding box center [408, 8] width 6 height 6
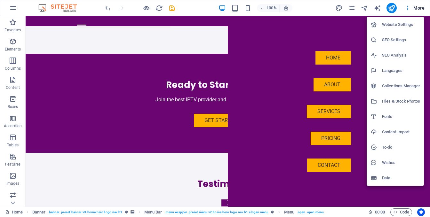
click at [334, 25] on div at bounding box center [215, 108] width 430 height 217
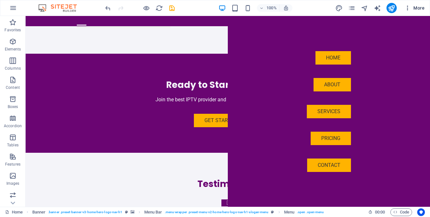
click at [412, 8] on span "More" at bounding box center [415, 8] width 20 height 6
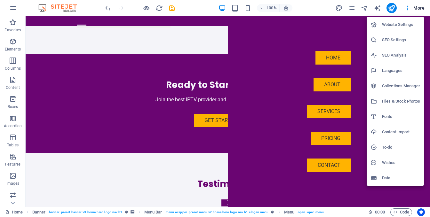
click at [399, 25] on h6 "Website Settings" at bounding box center [401, 25] width 38 height 8
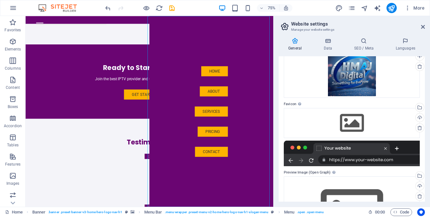
scroll to position [64, 0]
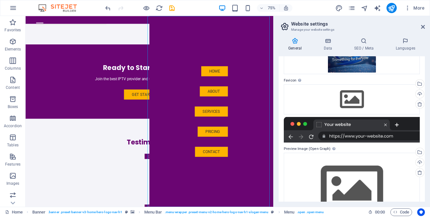
click at [332, 126] on div at bounding box center [352, 130] width 136 height 26
click at [334, 123] on div at bounding box center [352, 130] width 136 height 26
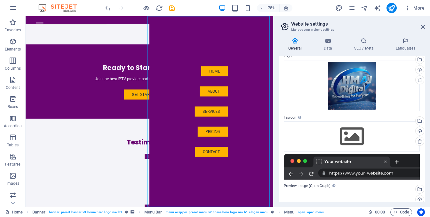
scroll to position [0, 0]
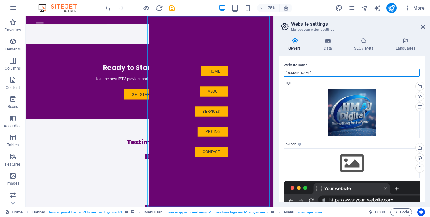
click at [313, 73] on input "hmajapp.top" at bounding box center [352, 73] width 136 height 8
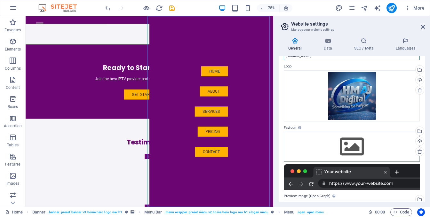
scroll to position [32, 0]
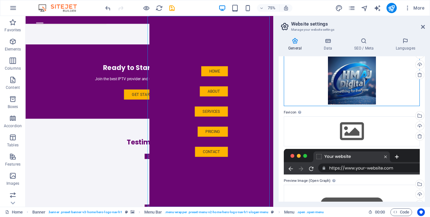
click at [360, 85] on div "Drag files here, click to choose files or select files from Files or our free s…" at bounding box center [352, 80] width 136 height 51
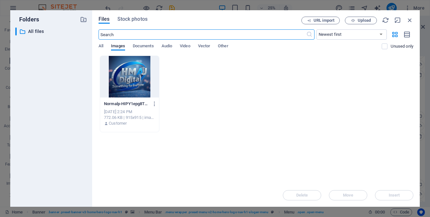
scroll to position [1392, 0]
click at [410, 19] on icon "button" at bounding box center [409, 20] width 7 height 7
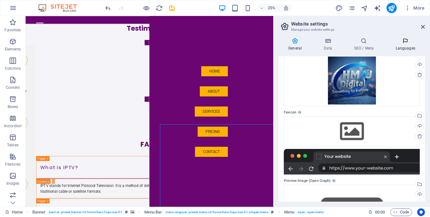
scroll to position [1255, 0]
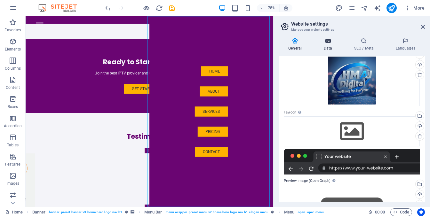
click at [328, 42] on icon at bounding box center [328, 41] width 28 height 6
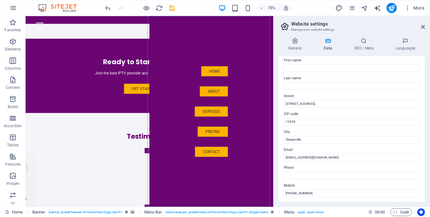
scroll to position [0, 0]
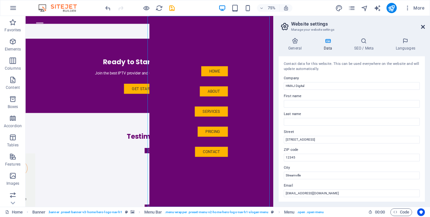
click at [422, 27] on icon at bounding box center [423, 26] width 4 height 5
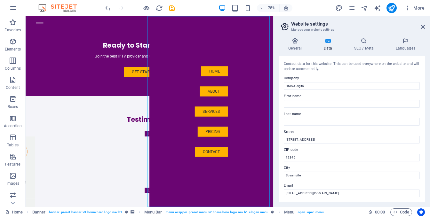
scroll to position [1192, 0]
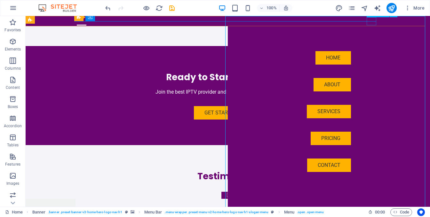
click at [86, 21] on div at bounding box center [82, 25] width 10 height 8
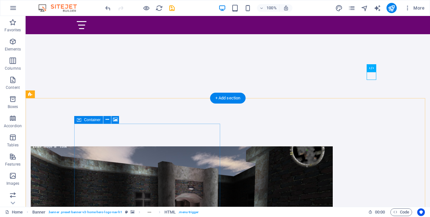
scroll to position [96, 0]
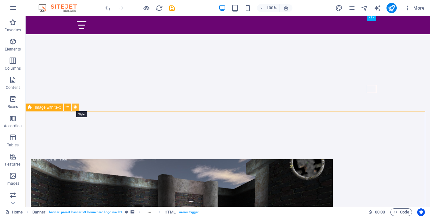
click at [76, 108] on icon at bounding box center [76, 107] width 4 height 7
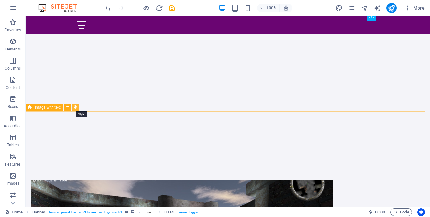
select select "rem"
select select "px"
select select "preset-text-with-image-v4-about-image-text"
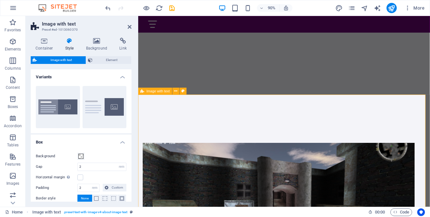
scroll to position [0, 0]
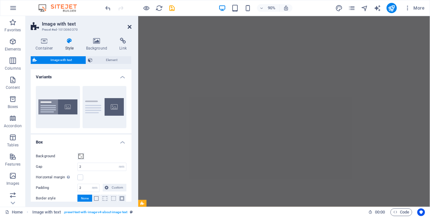
click at [129, 25] on icon at bounding box center [130, 26] width 4 height 5
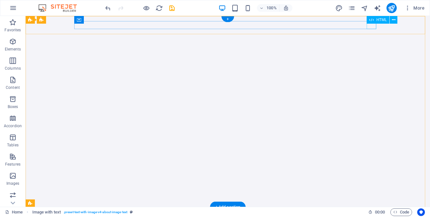
click at [373, 213] on div at bounding box center [228, 217] width 302 height 8
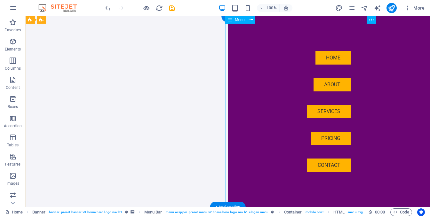
click at [328, 107] on nav "Home About Services Pricing Contact" at bounding box center [329, 111] width 202 height 191
click at [326, 110] on nav "Home About Services Pricing Contact" at bounding box center [329, 111] width 202 height 191
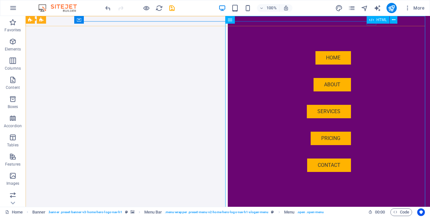
click at [373, 19] on icon at bounding box center [371, 20] width 4 height 8
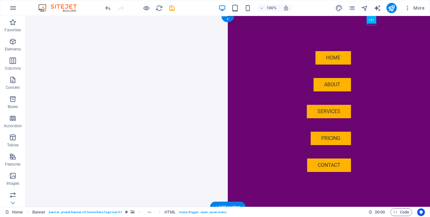
click at [91, 63] on figure at bounding box center [228, 111] width 405 height 191
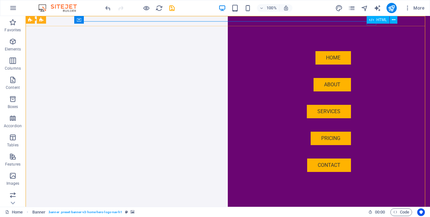
click at [370, 22] on icon at bounding box center [371, 20] width 4 height 8
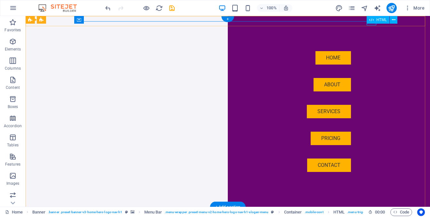
click at [86, 213] on div at bounding box center [82, 217] width 10 height 8
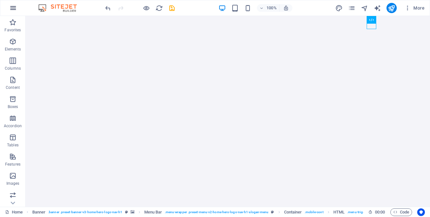
click at [16, 7] on icon "button" at bounding box center [13, 8] width 8 height 8
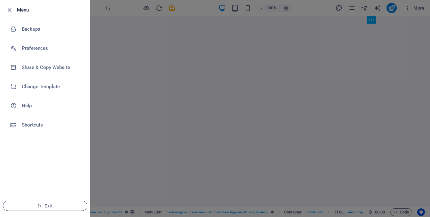
click at [49, 205] on span "Exit" at bounding box center [45, 206] width 74 height 5
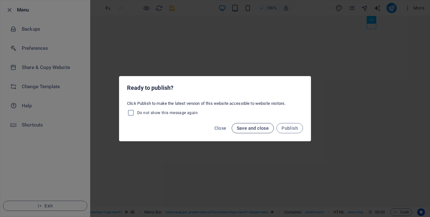
click at [254, 129] on span "Save and close" at bounding box center [253, 128] width 32 height 5
checkbox input "false"
